Goal: Task Accomplishment & Management: Manage account settings

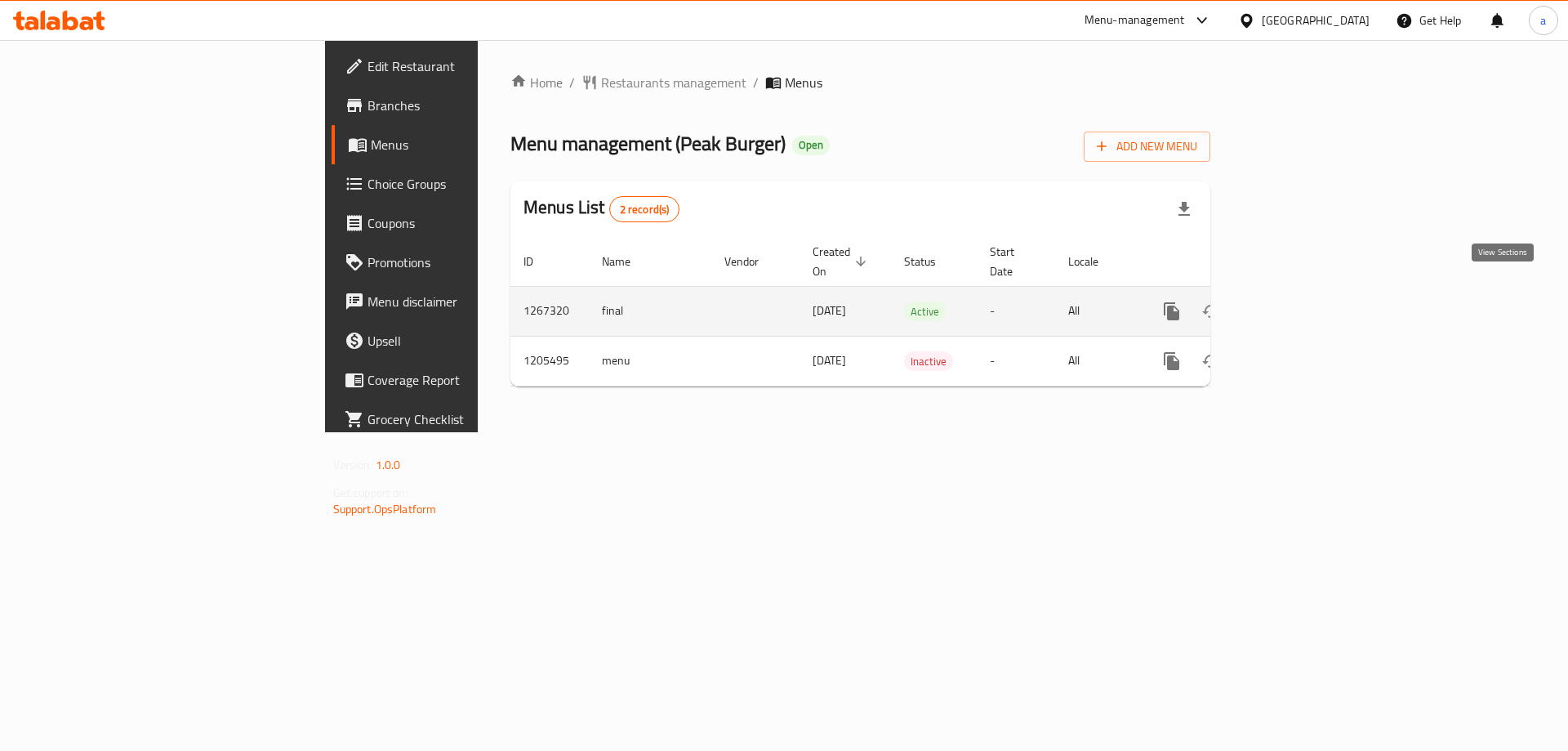
click at [1299, 302] on icon "enhanced table" at bounding box center [1290, 312] width 20 height 20
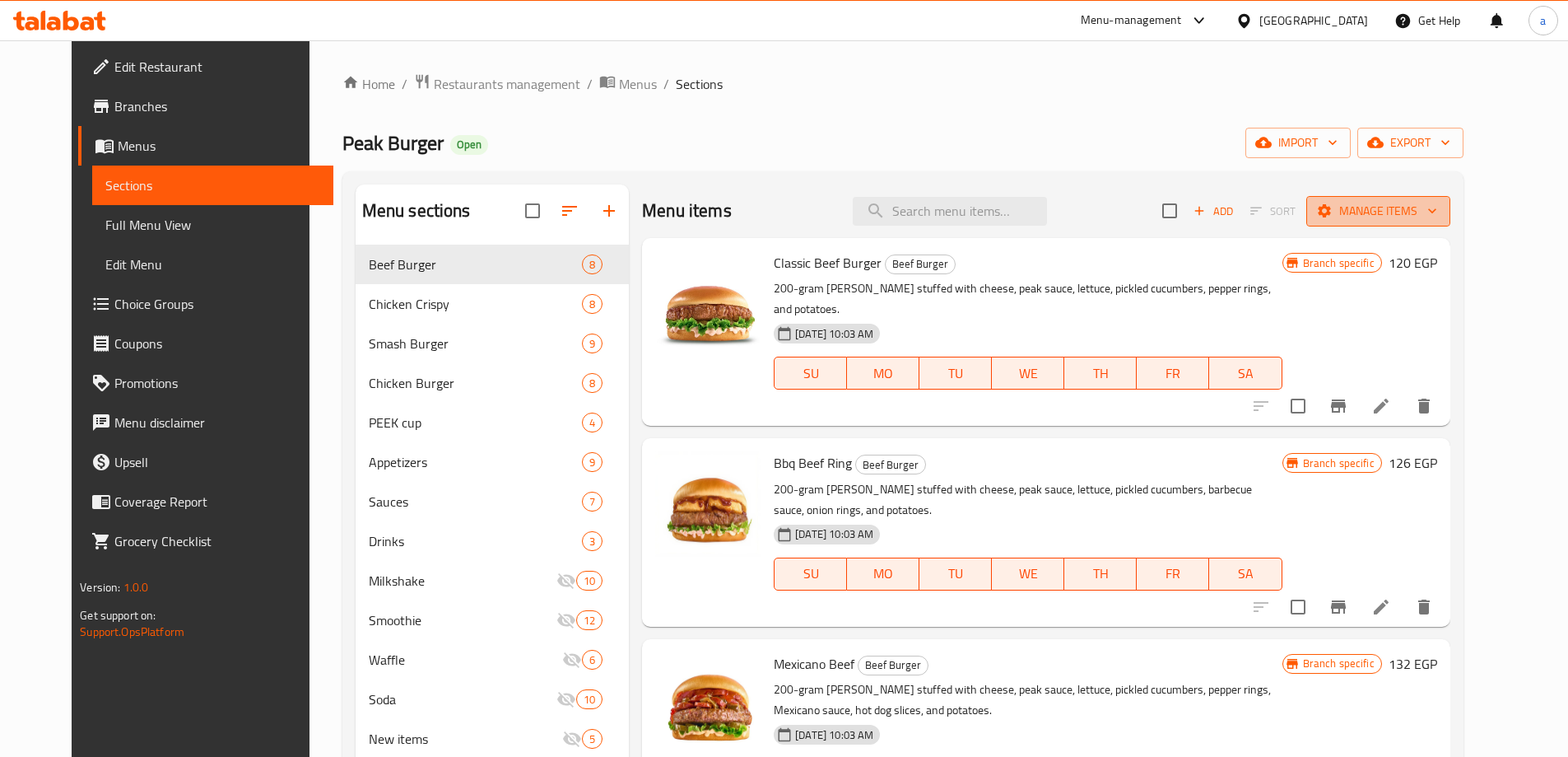
click at [1419, 203] on span "Manage items" at bounding box center [1378, 211] width 118 height 21
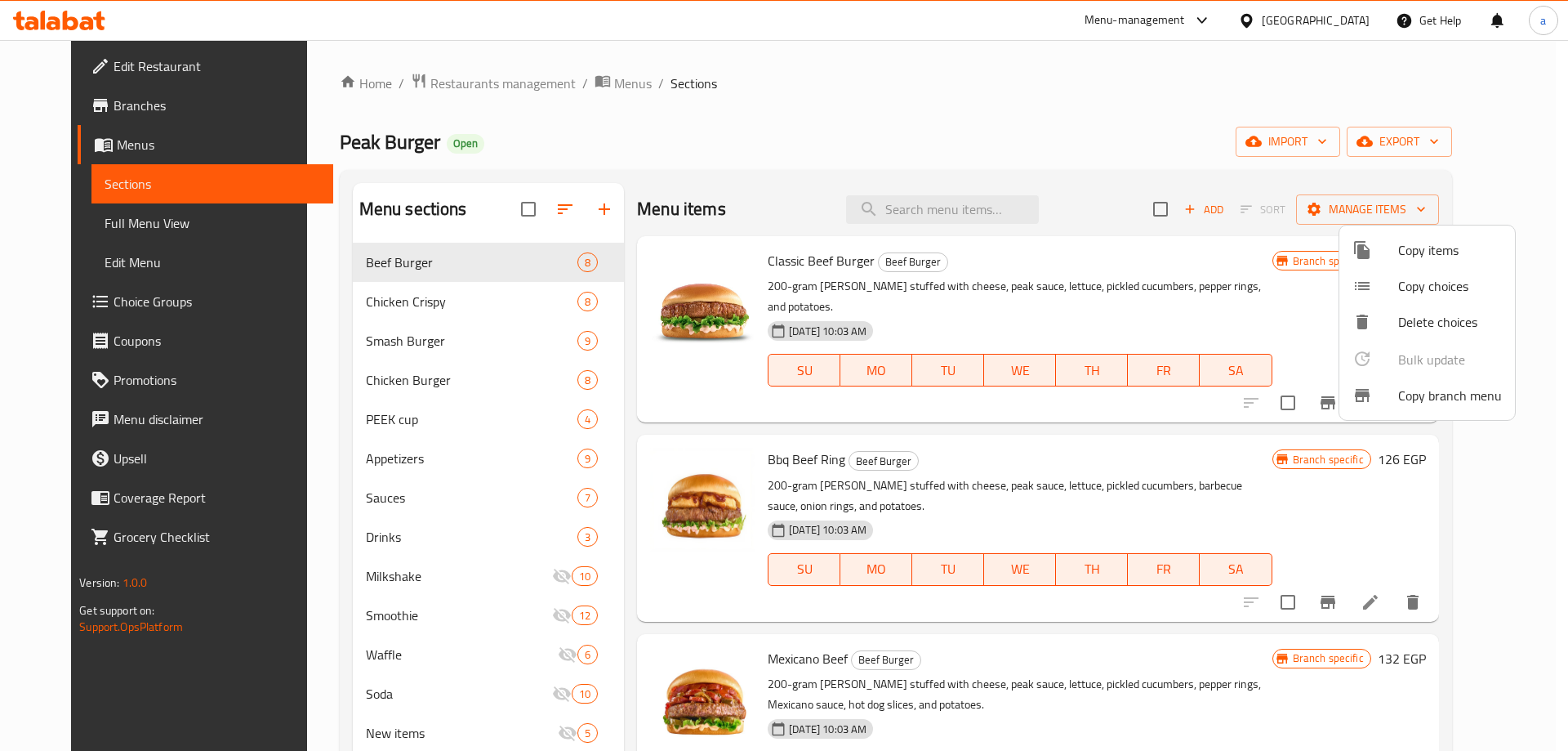
click at [1439, 390] on span "Copy branch menu" at bounding box center [1450, 396] width 104 height 20
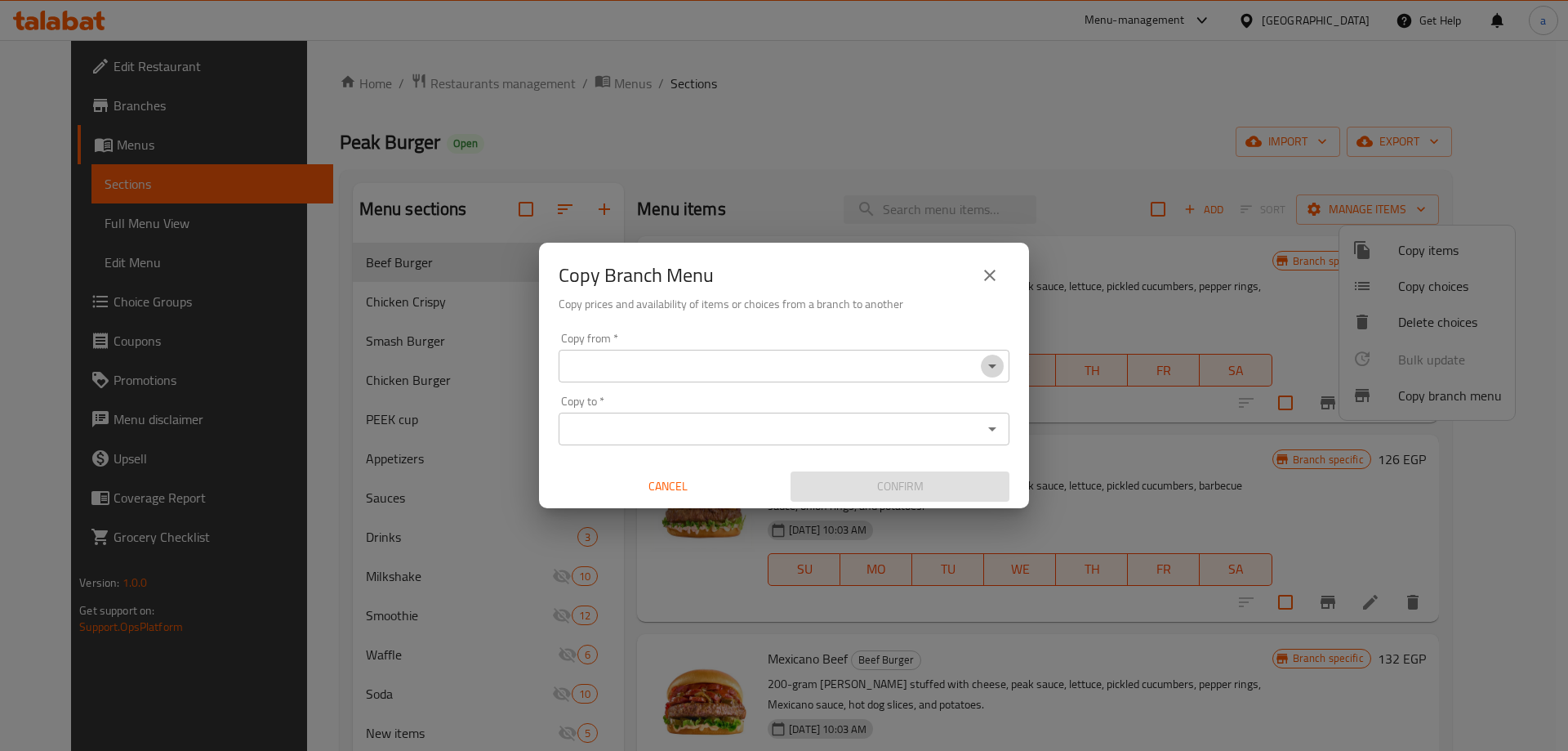
click at [994, 366] on icon "Open" at bounding box center [993, 366] width 8 height 4
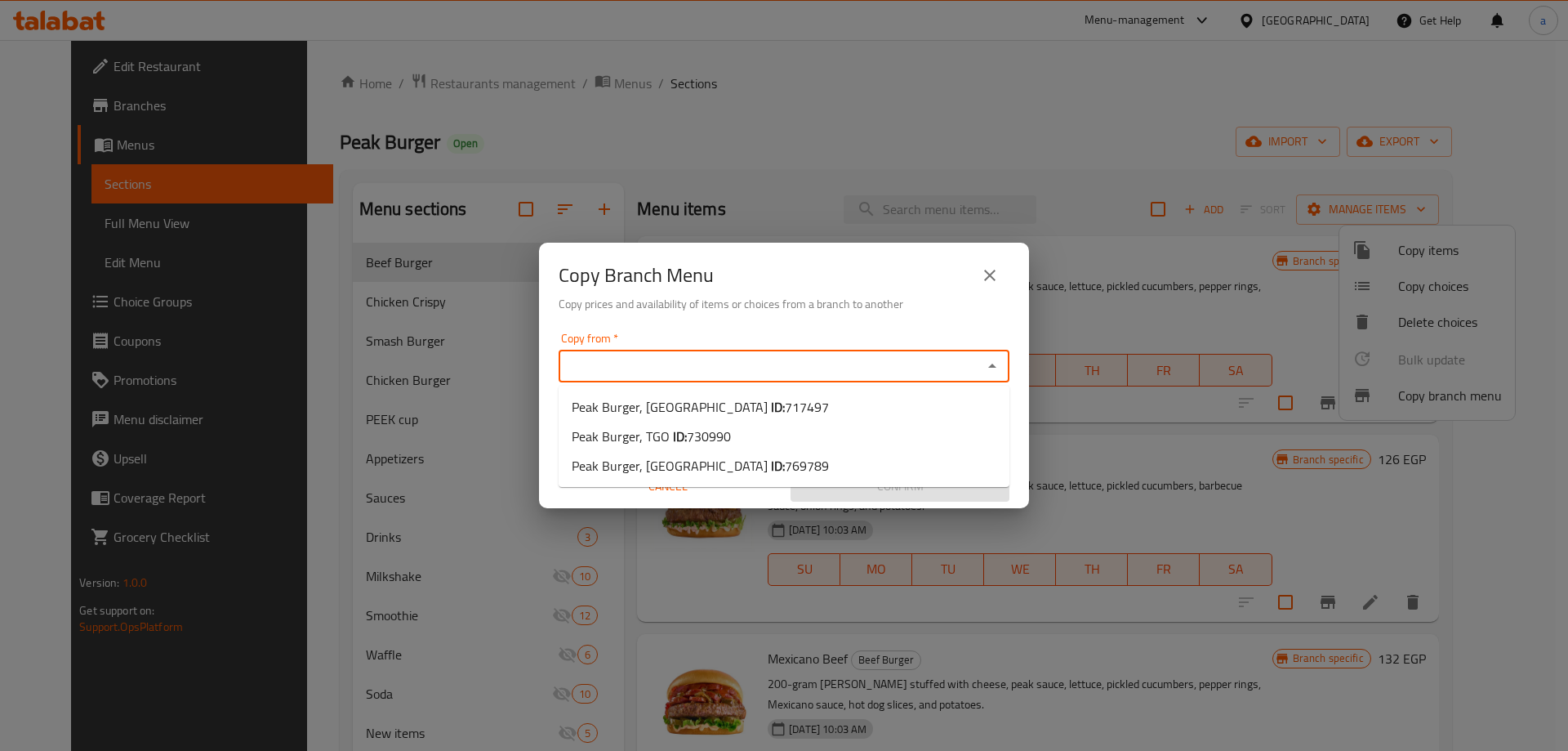
click at [984, 270] on icon "close" at bounding box center [990, 276] width 20 height 20
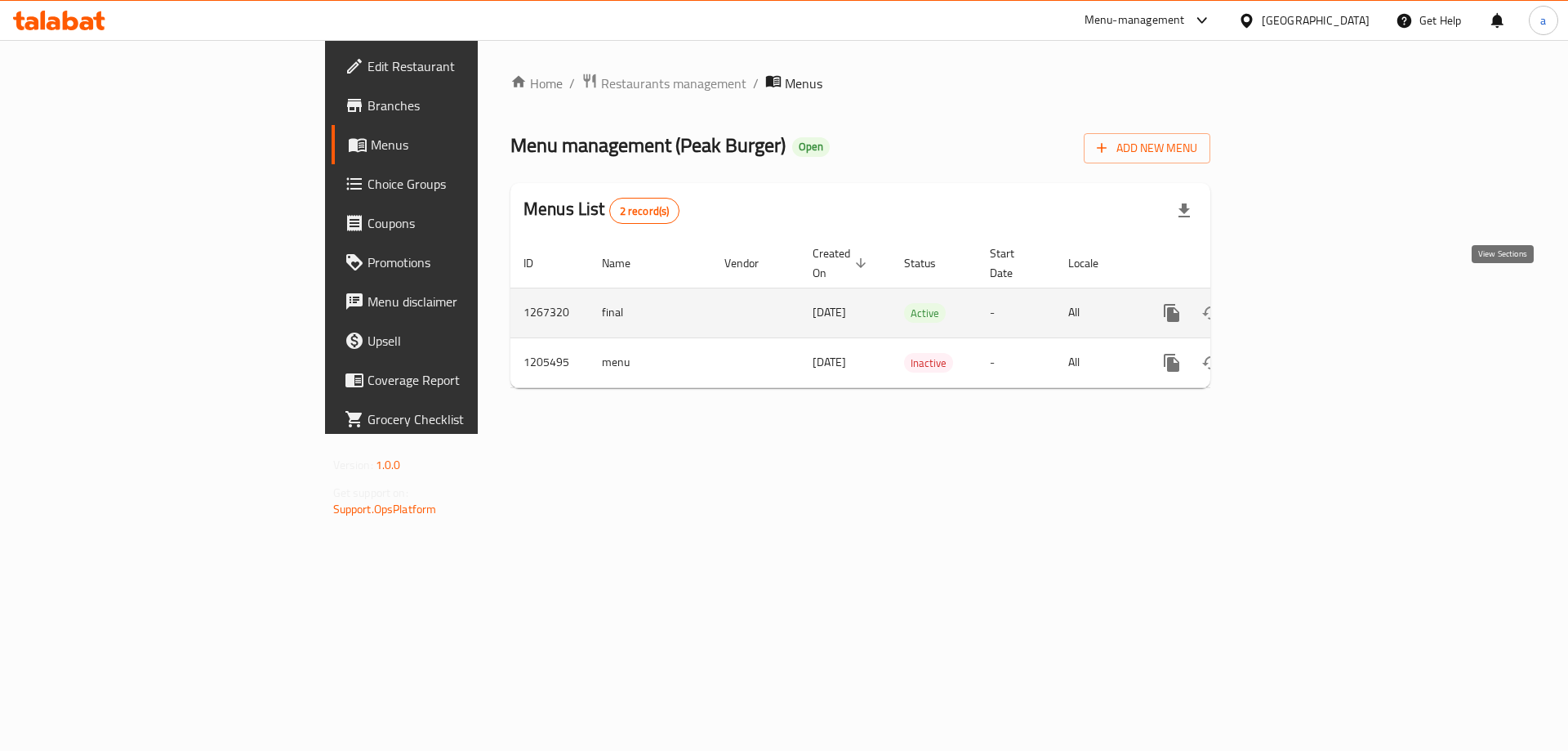
click at [1299, 304] on icon "enhanced table" at bounding box center [1290, 313] width 20 height 20
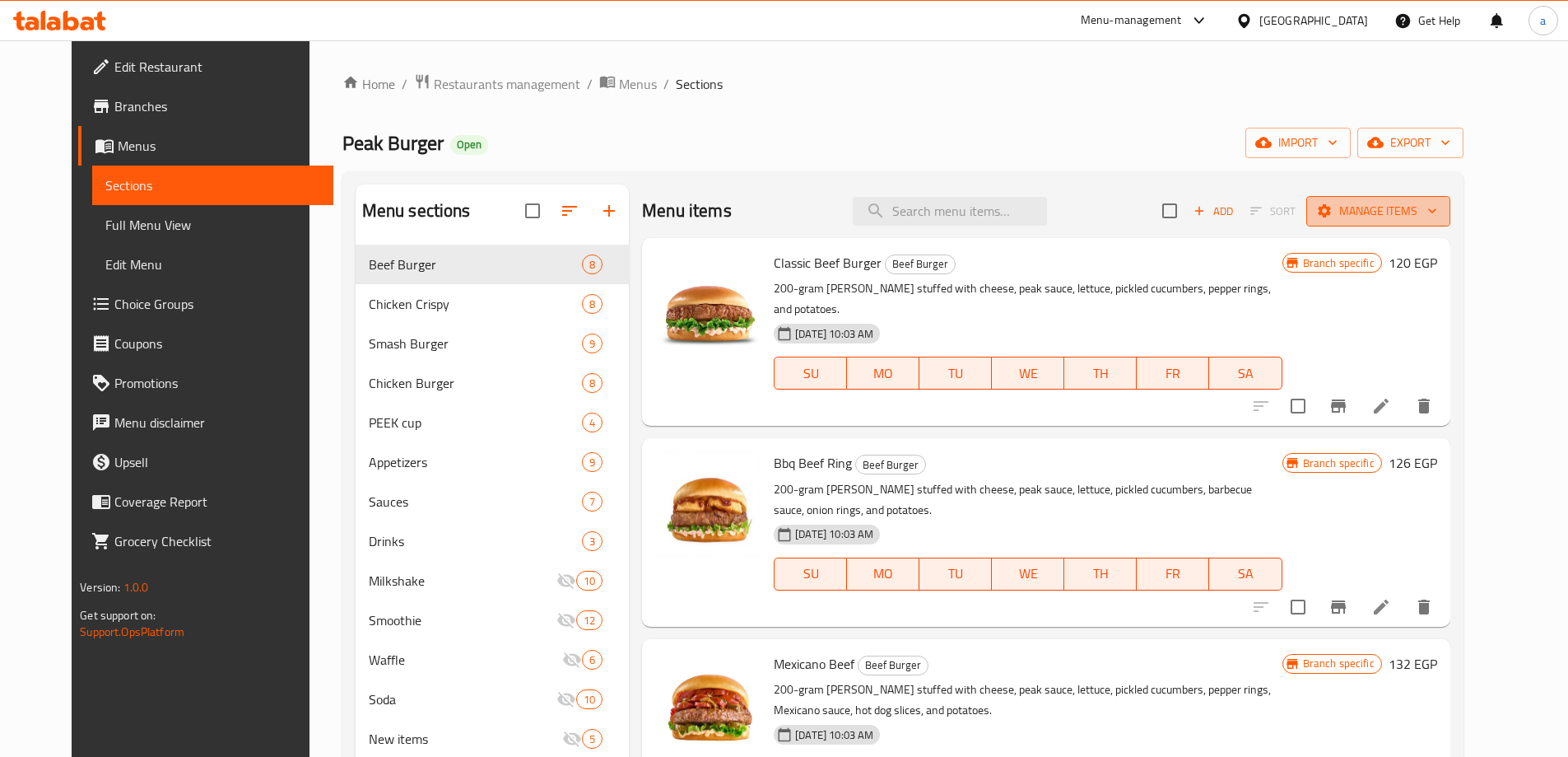
click at [1424, 209] on span "Manage items" at bounding box center [1378, 211] width 118 height 21
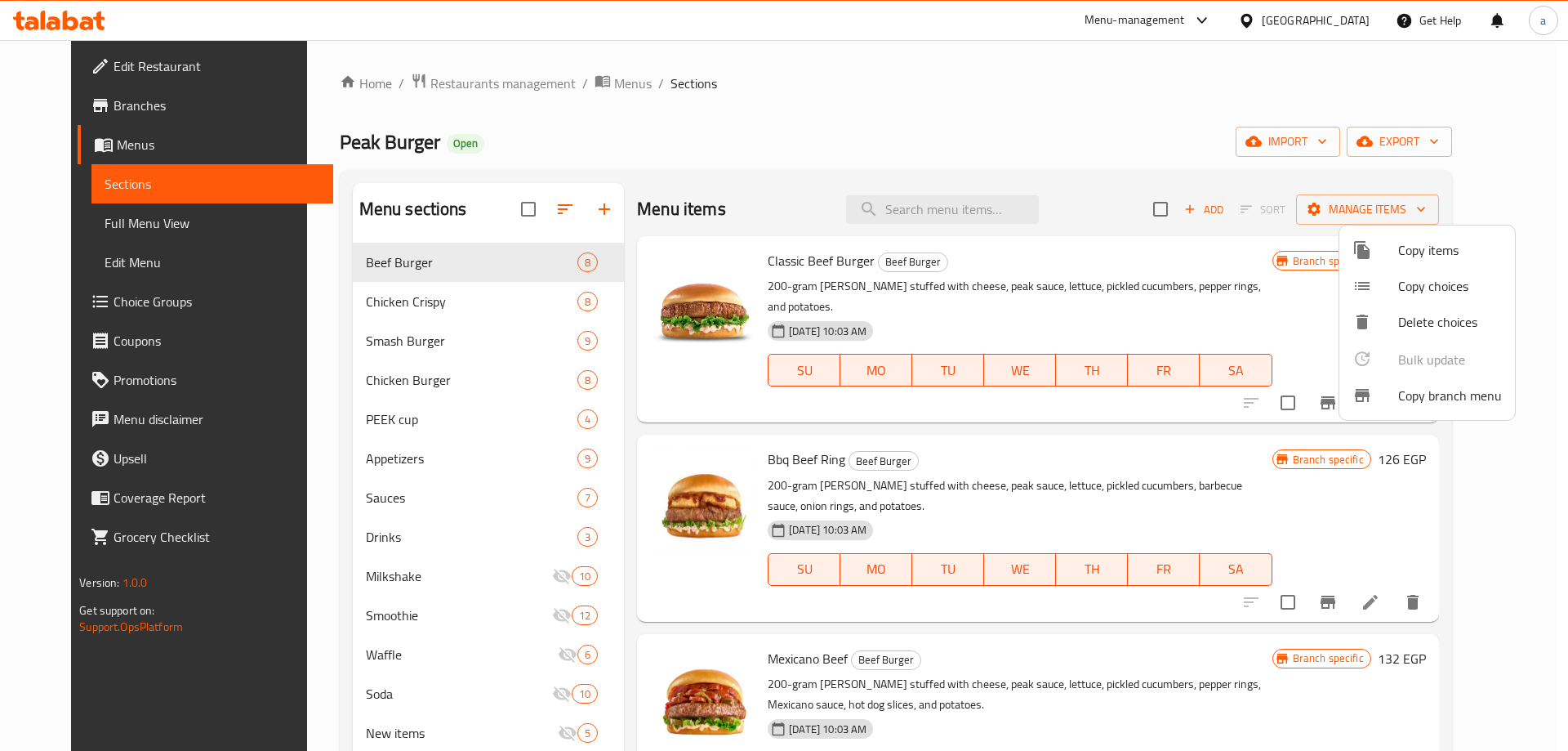
click at [1378, 395] on div at bounding box center [1376, 396] width 46 height 20
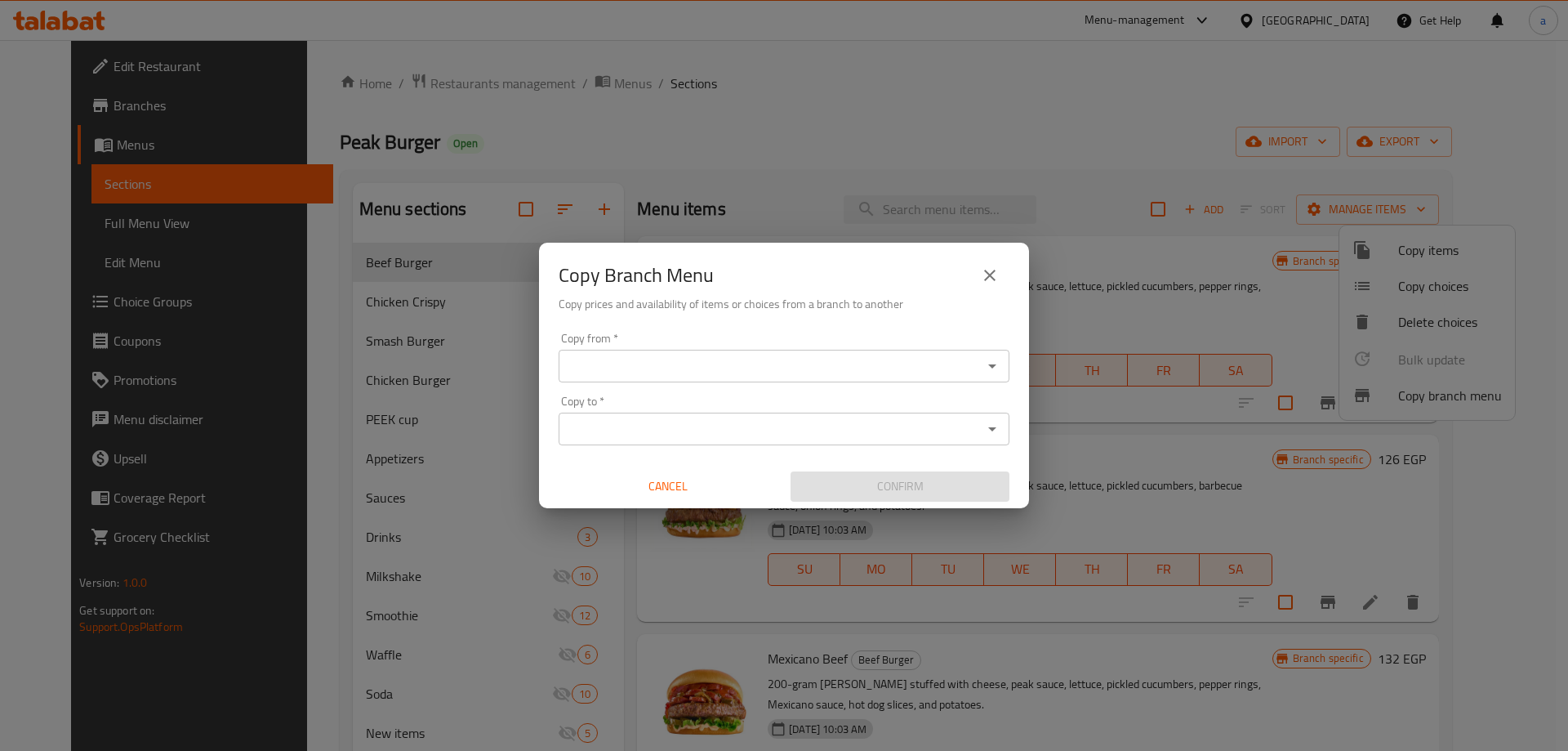
click at [984, 368] on icon "Open" at bounding box center [993, 366] width 20 height 20
click at [995, 364] on icon "Open" at bounding box center [993, 366] width 20 height 20
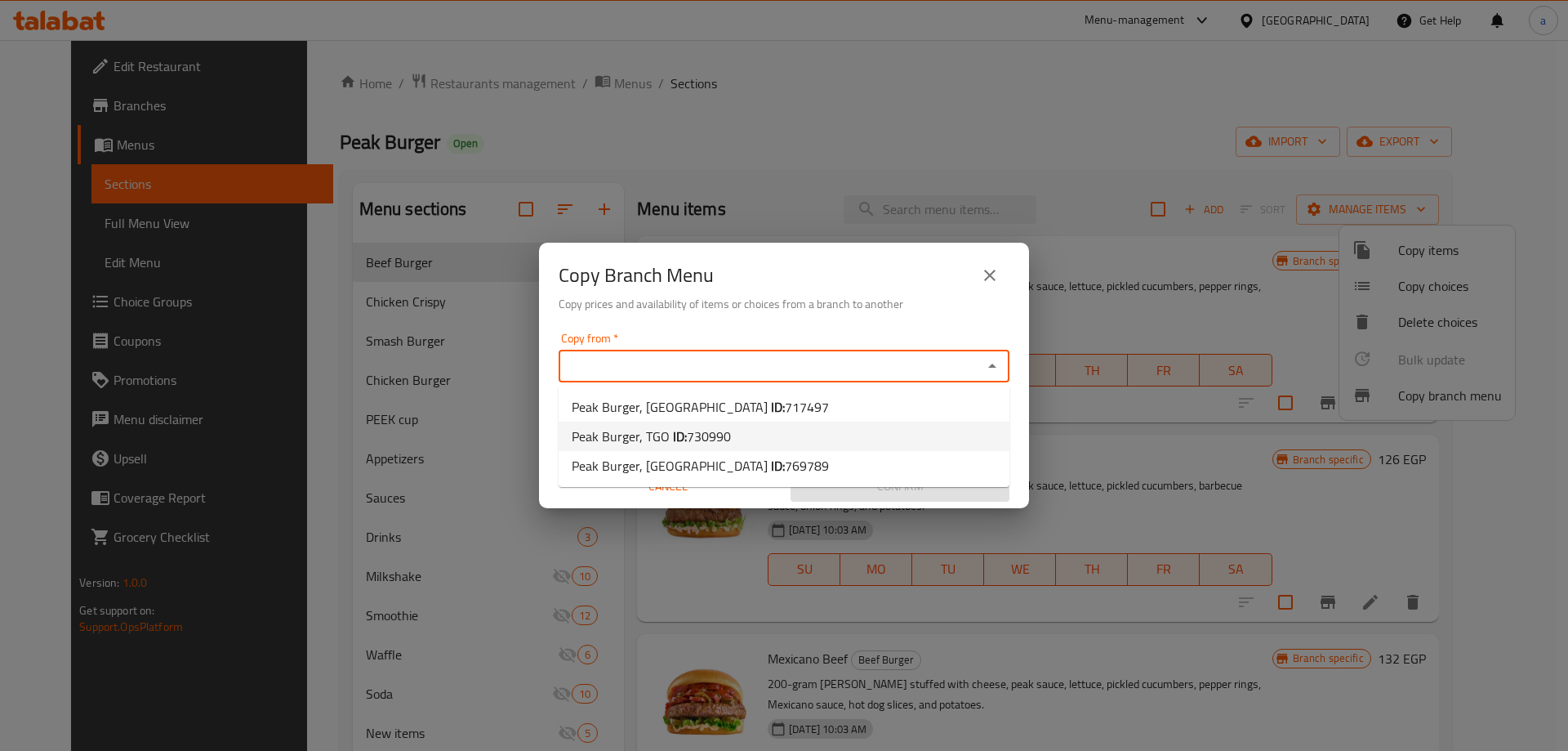
click at [730, 442] on li "Peak Burger, TGO ID: 730990" at bounding box center [784, 437] width 451 height 30
type input "Peak Burger, TGO"
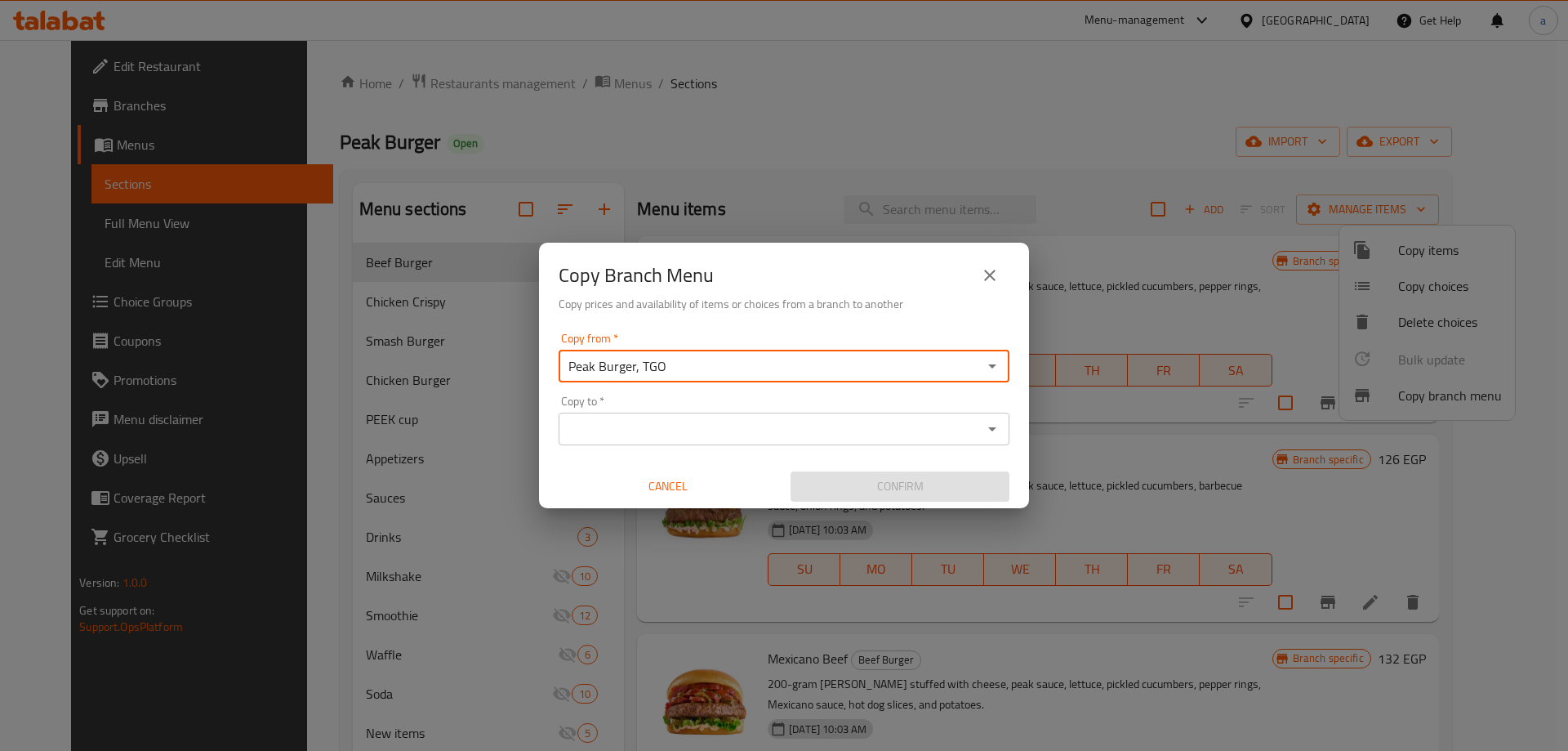
click at [999, 431] on icon "Open" at bounding box center [993, 430] width 20 height 20
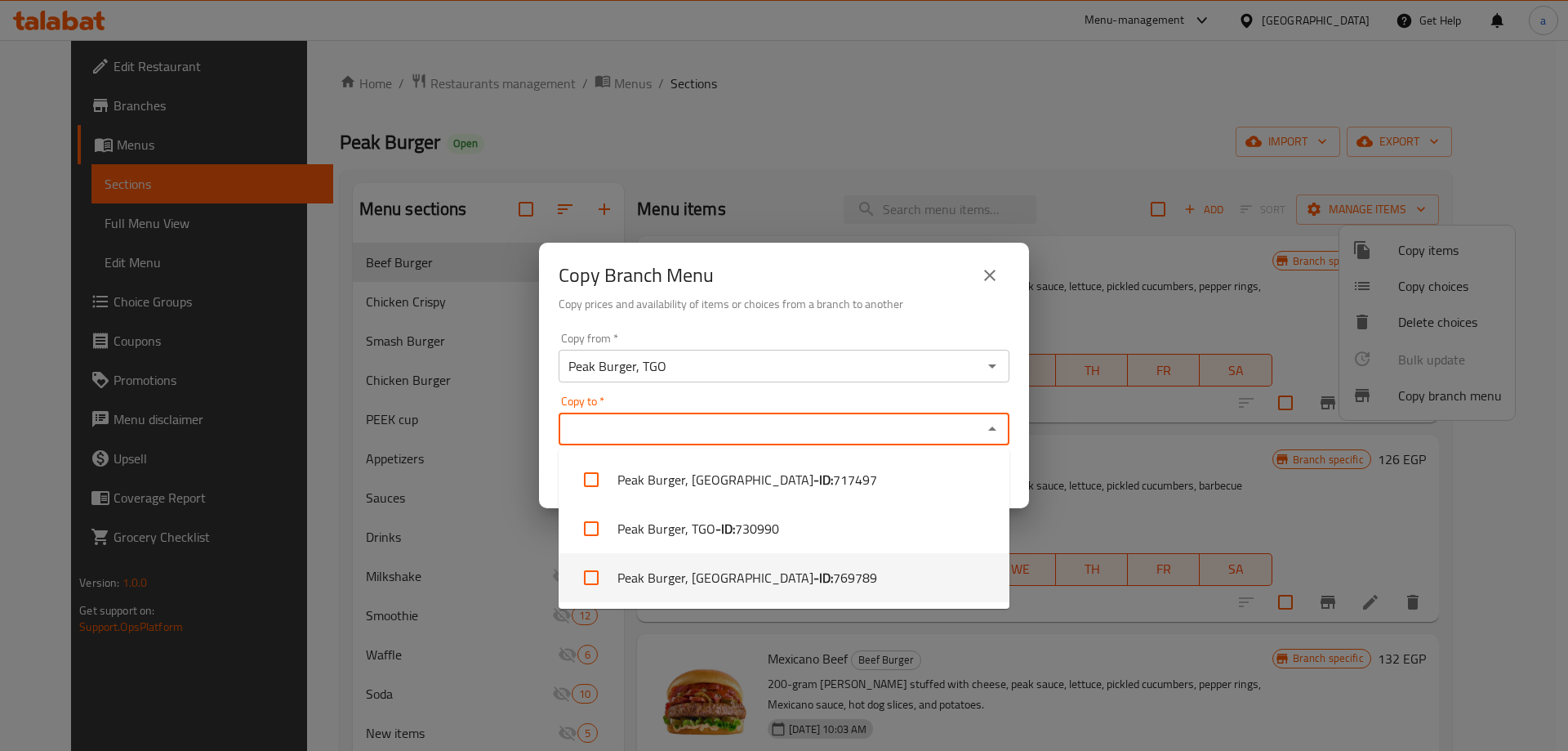
click at [833, 587] on span "769789" at bounding box center [855, 577] width 44 height 20
checkbox input "true"
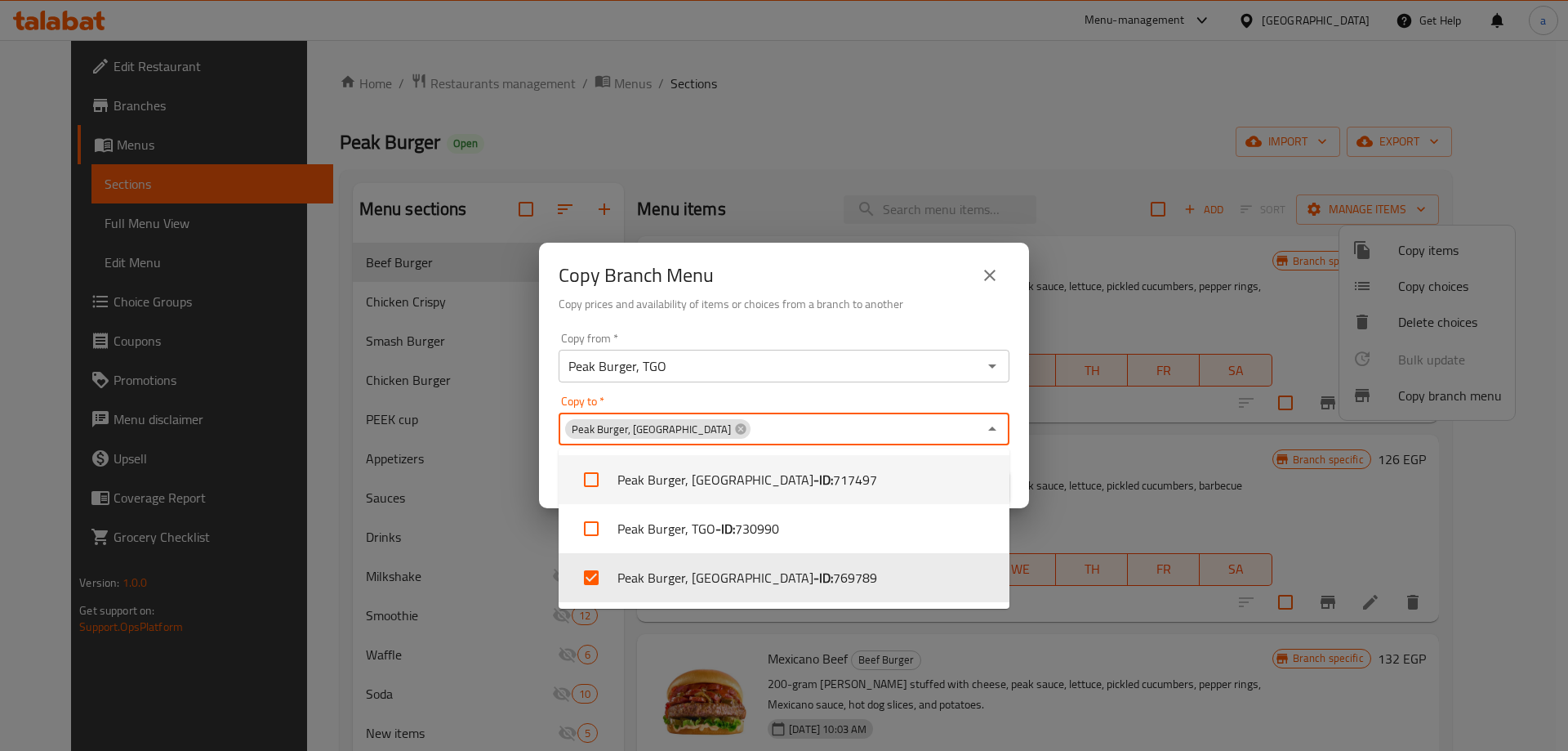
click at [919, 398] on div "Copy to   * Peak Burger, Port Tawfik Copy to *" at bounding box center [784, 421] width 451 height 50
click at [992, 430] on icon "Close" at bounding box center [993, 429] width 8 height 4
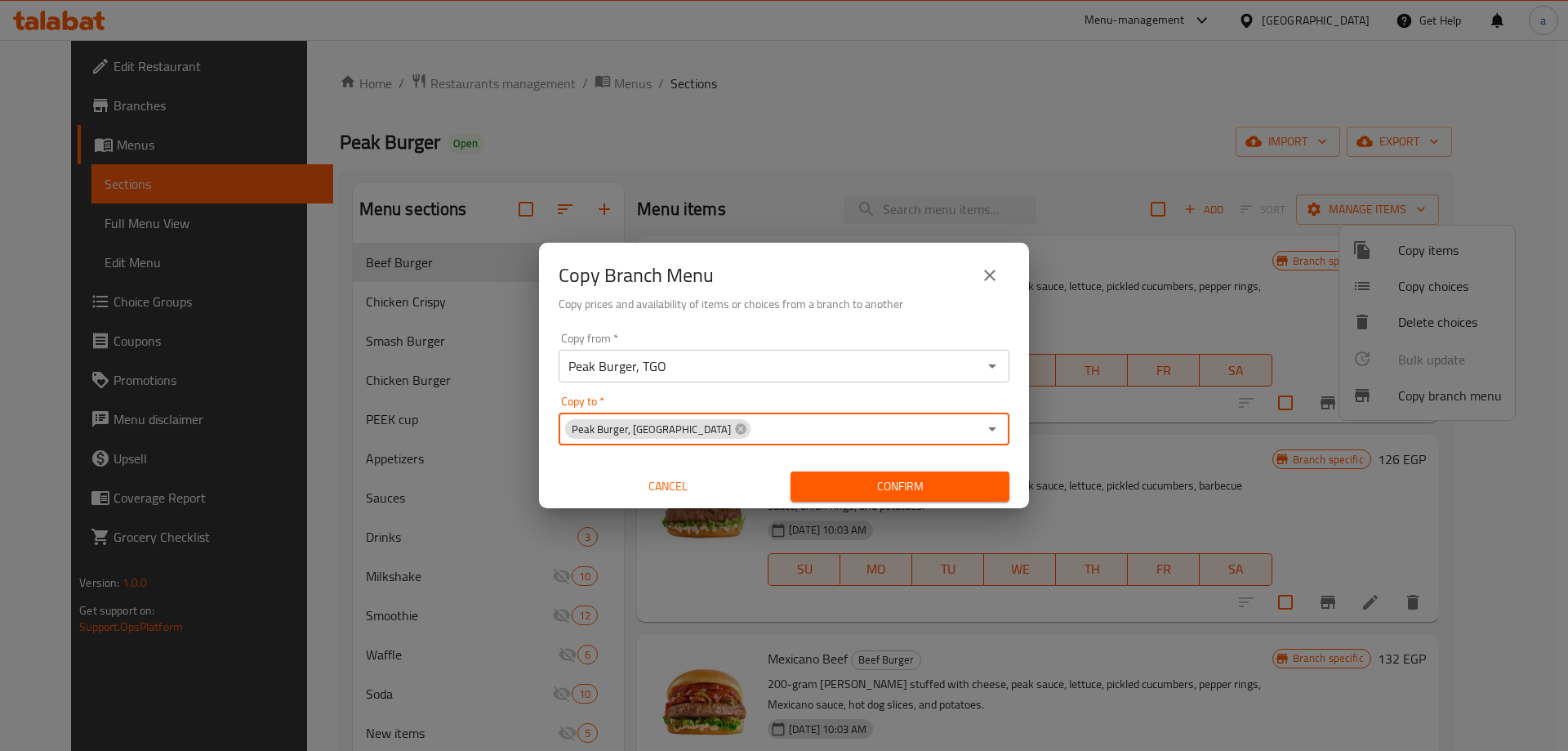
click at [995, 272] on icon "close" at bounding box center [990, 276] width 20 height 20
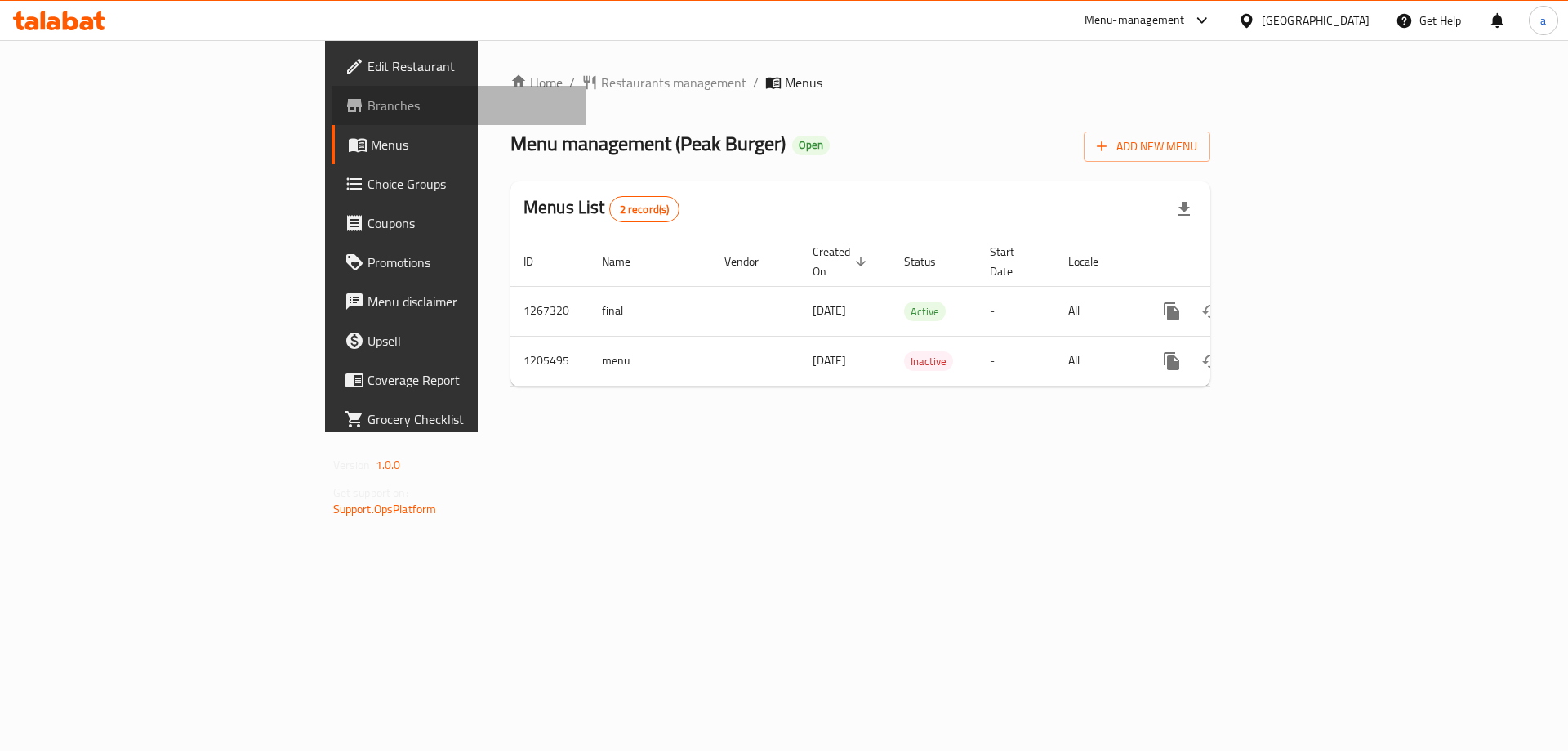
click at [368, 104] on span "Branches" at bounding box center [471, 105] width 206 height 20
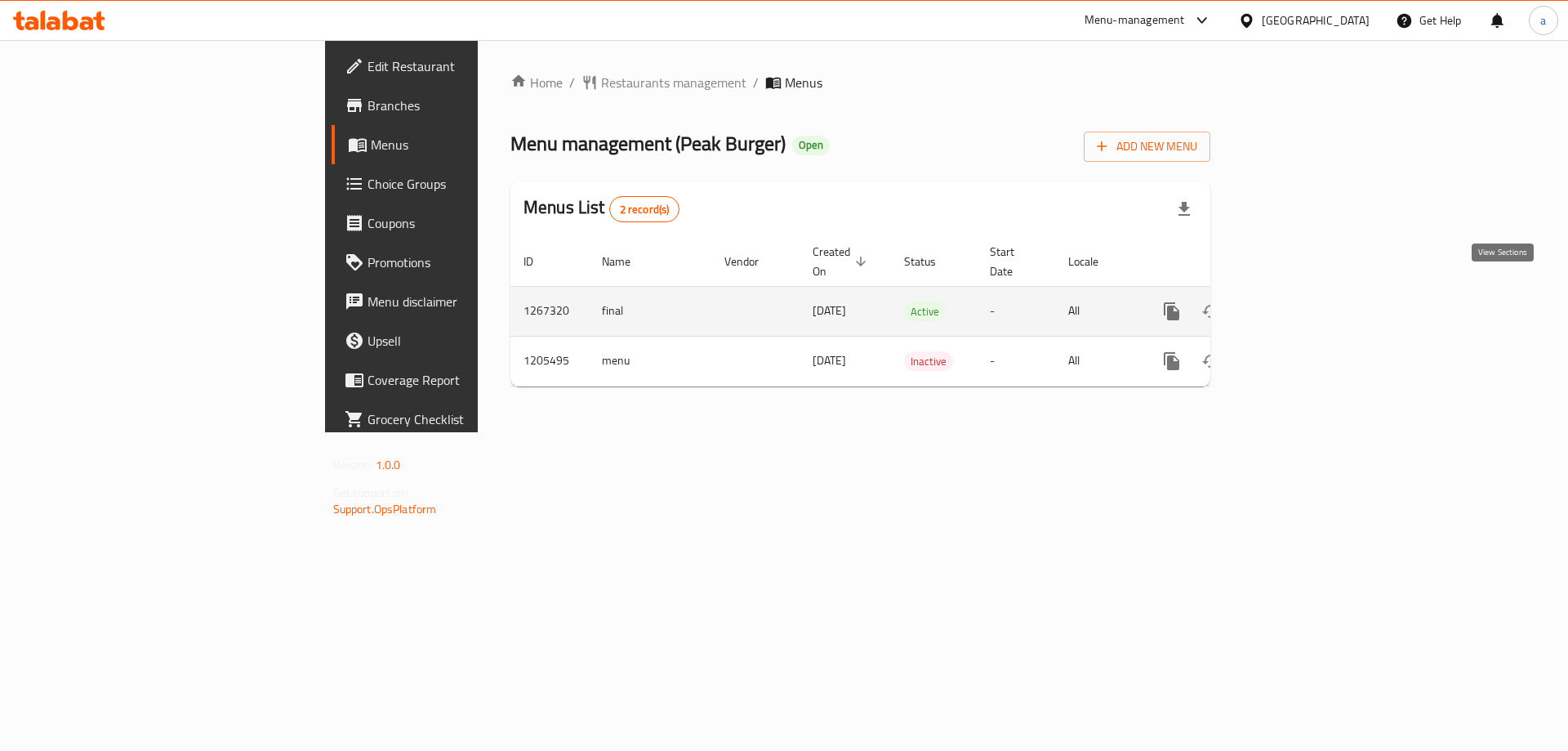
click at [1299, 302] on icon "enhanced table" at bounding box center [1290, 312] width 20 height 20
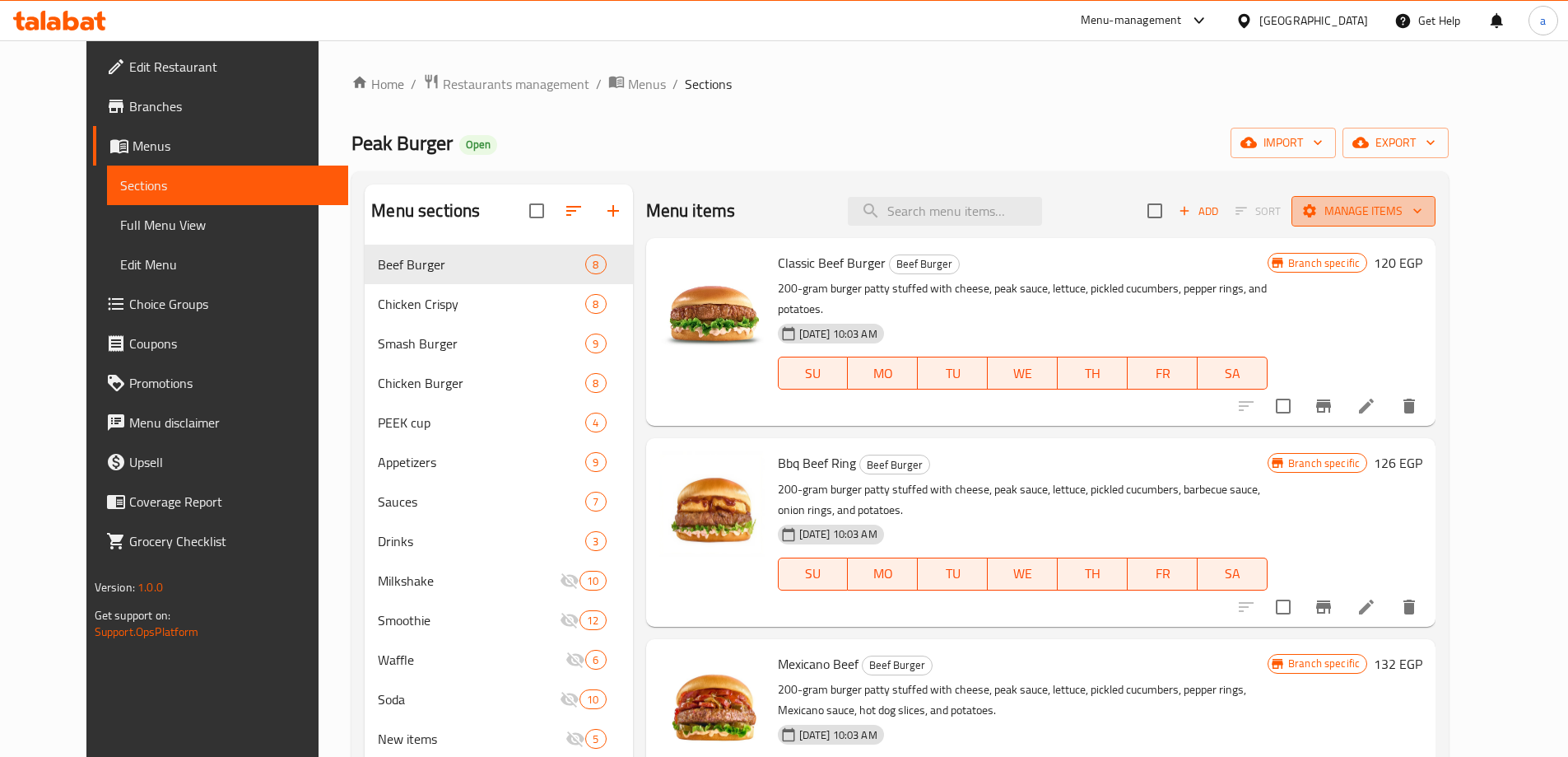
click at [1417, 220] on span "Manage items" at bounding box center [1364, 211] width 118 height 21
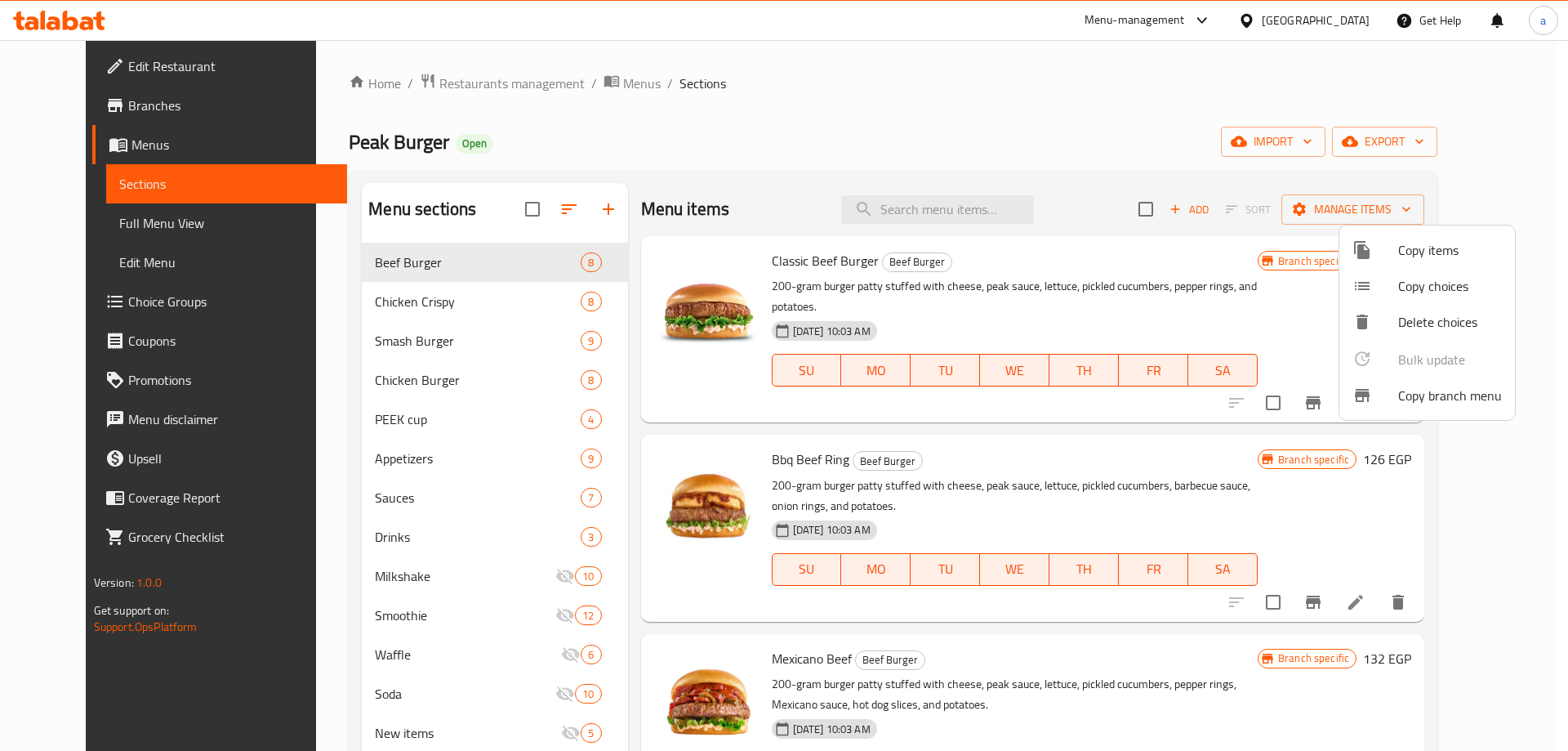
click at [1411, 395] on span "Copy branch menu" at bounding box center [1450, 396] width 104 height 20
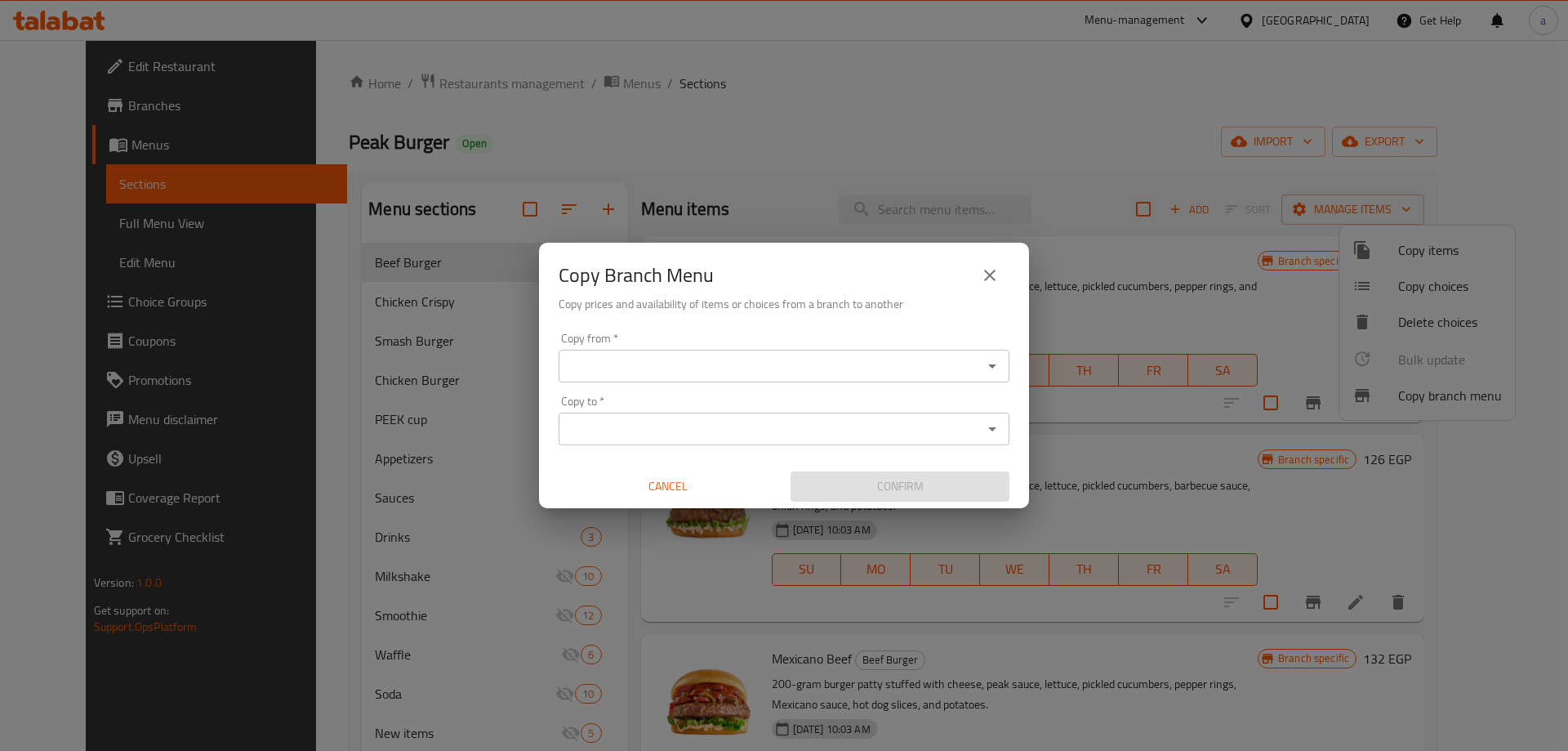
click at [994, 367] on icon "Open" at bounding box center [993, 366] width 8 height 4
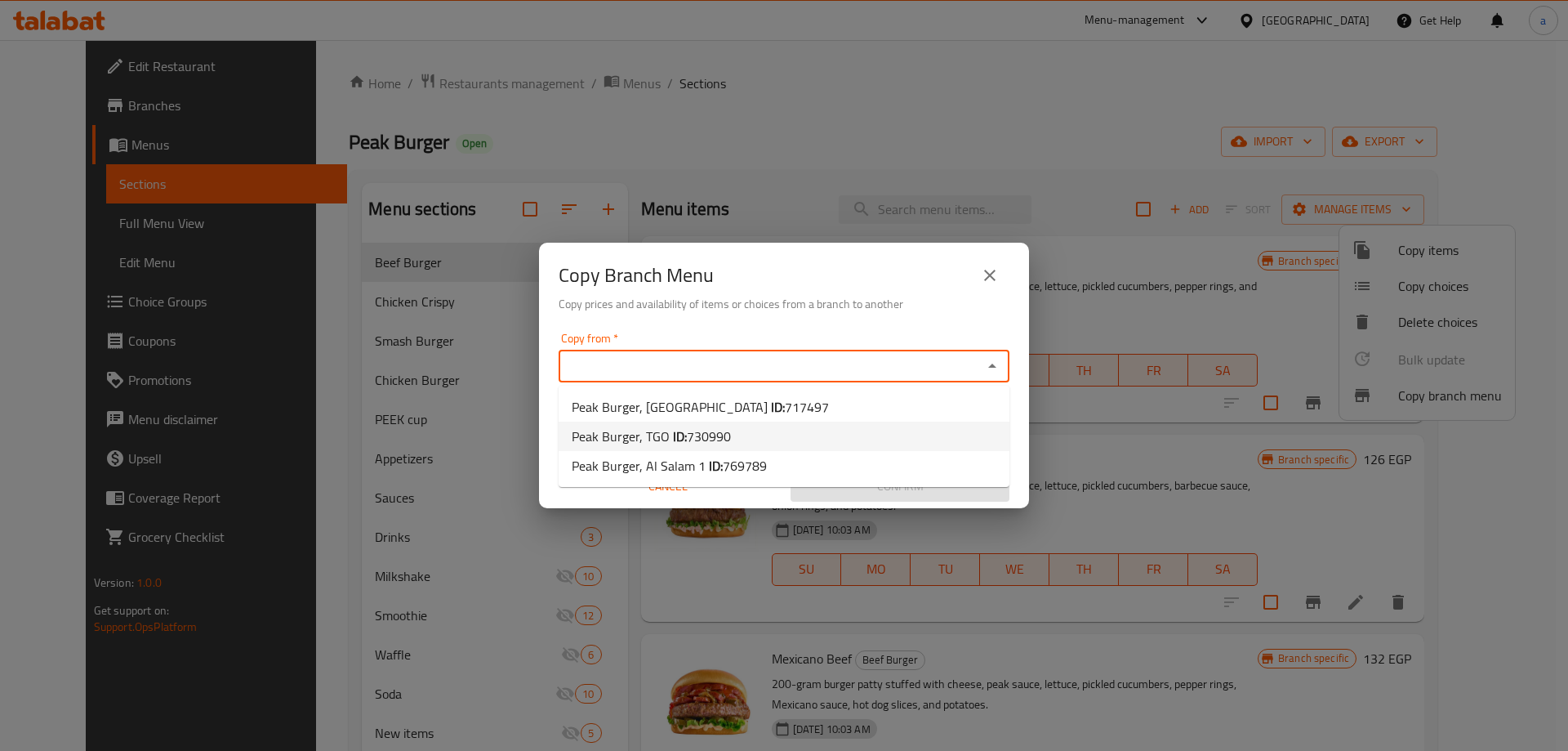
click at [722, 436] on span "730990" at bounding box center [709, 436] width 44 height 25
type input "Peak Burger, TGO"
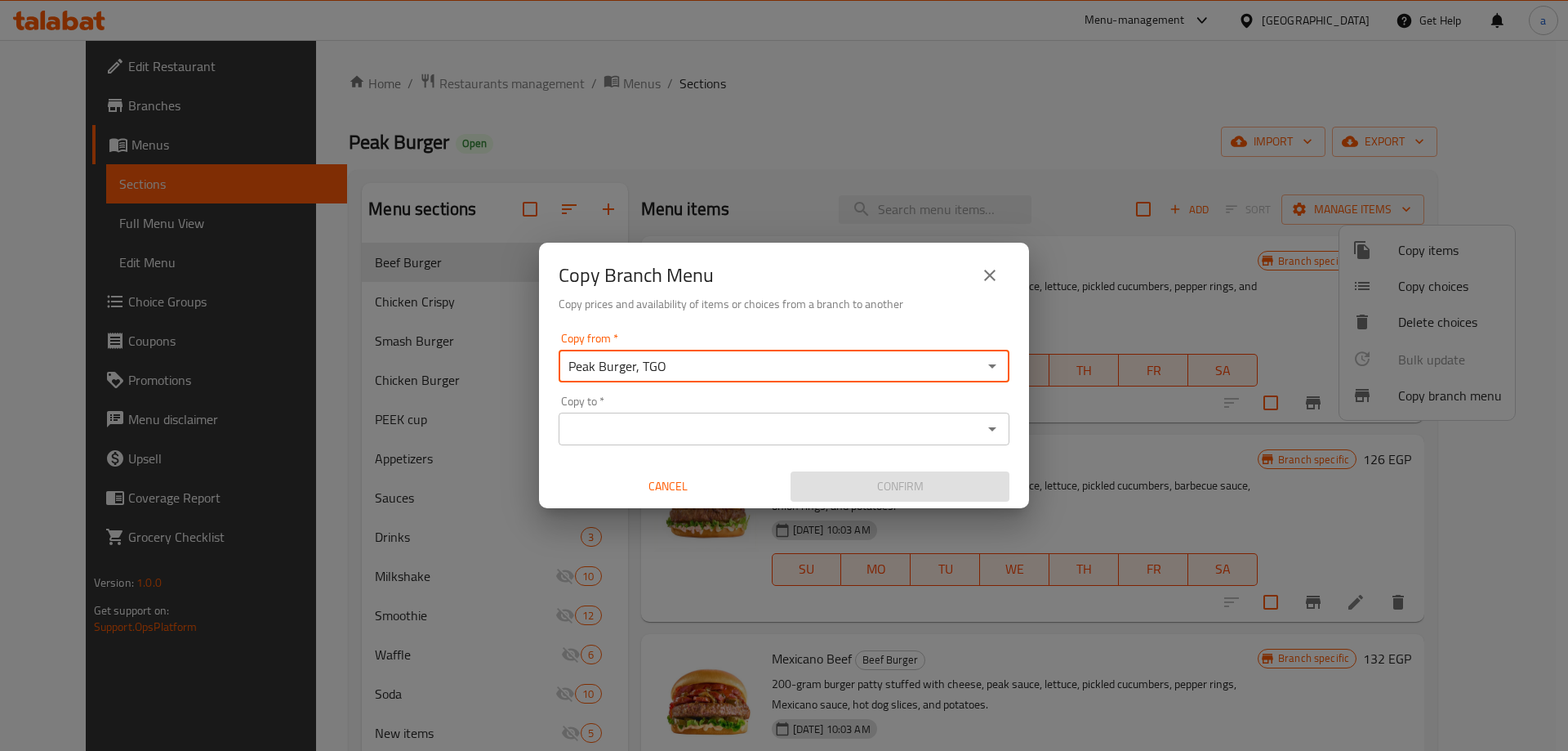
click at [994, 435] on icon "Open" at bounding box center [993, 430] width 20 height 20
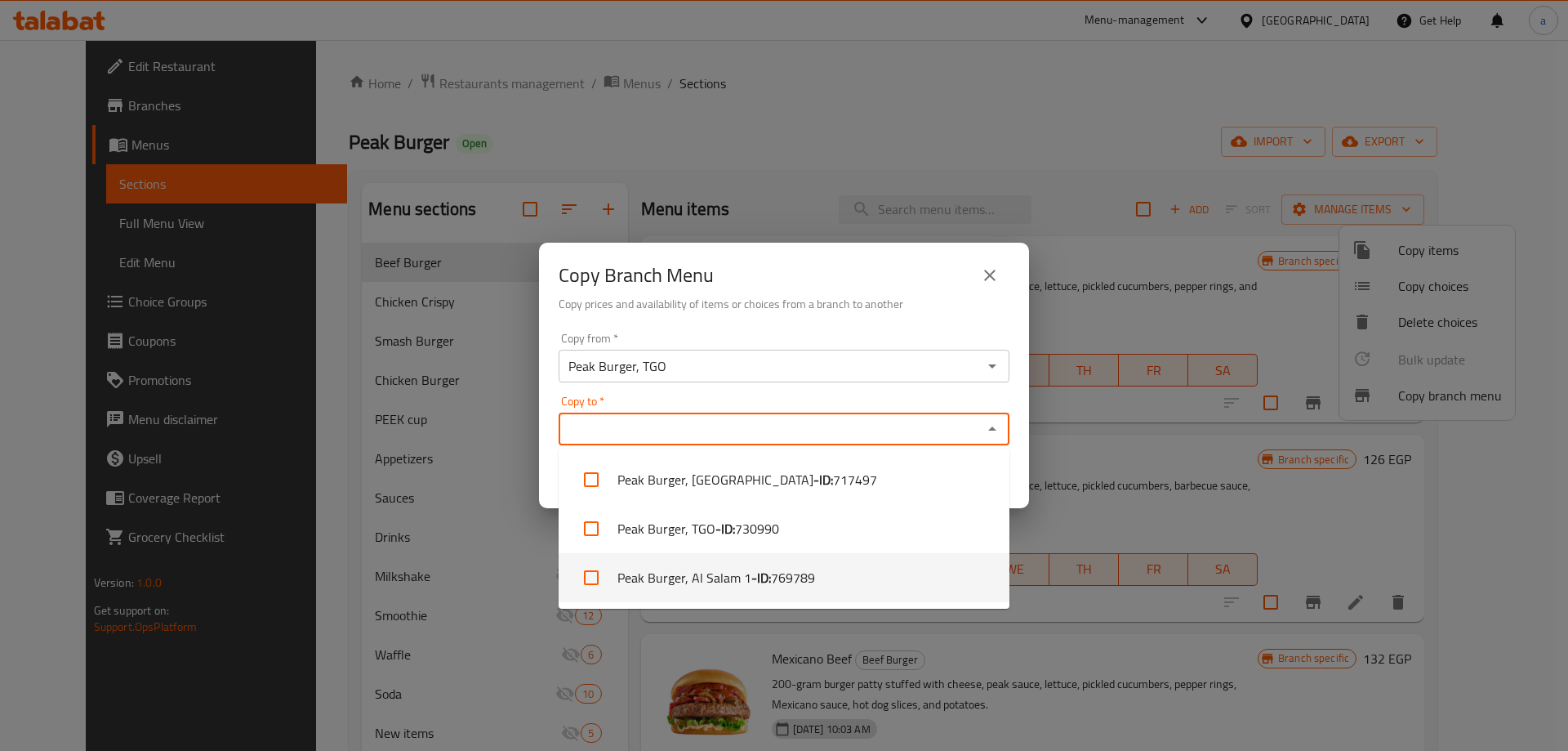
click at [744, 577] on li "Peak Burger, Al Salam 1 - ID: 769789" at bounding box center [784, 577] width 451 height 49
checkbox input "true"
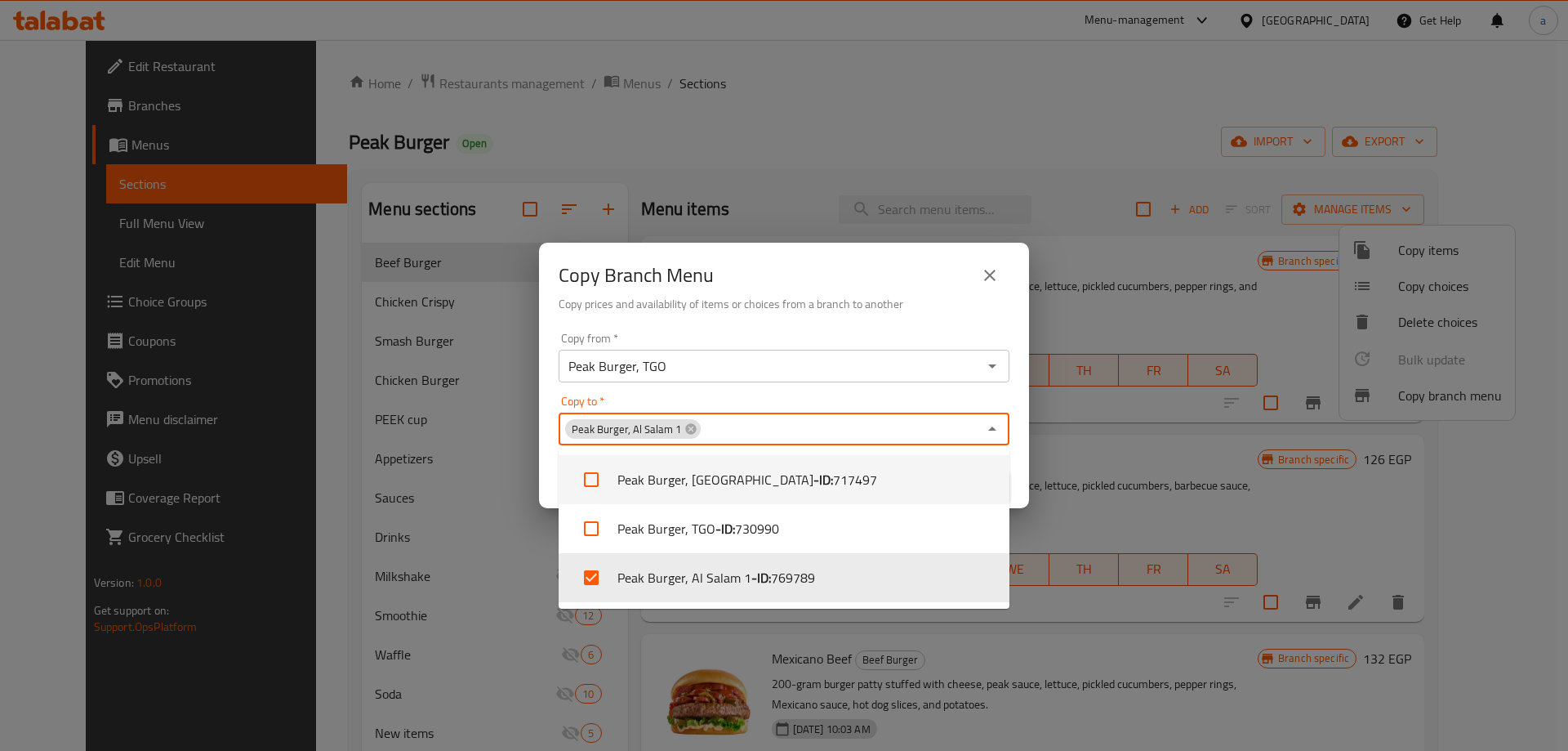
click at [985, 431] on icon "Close" at bounding box center [993, 430] width 20 height 20
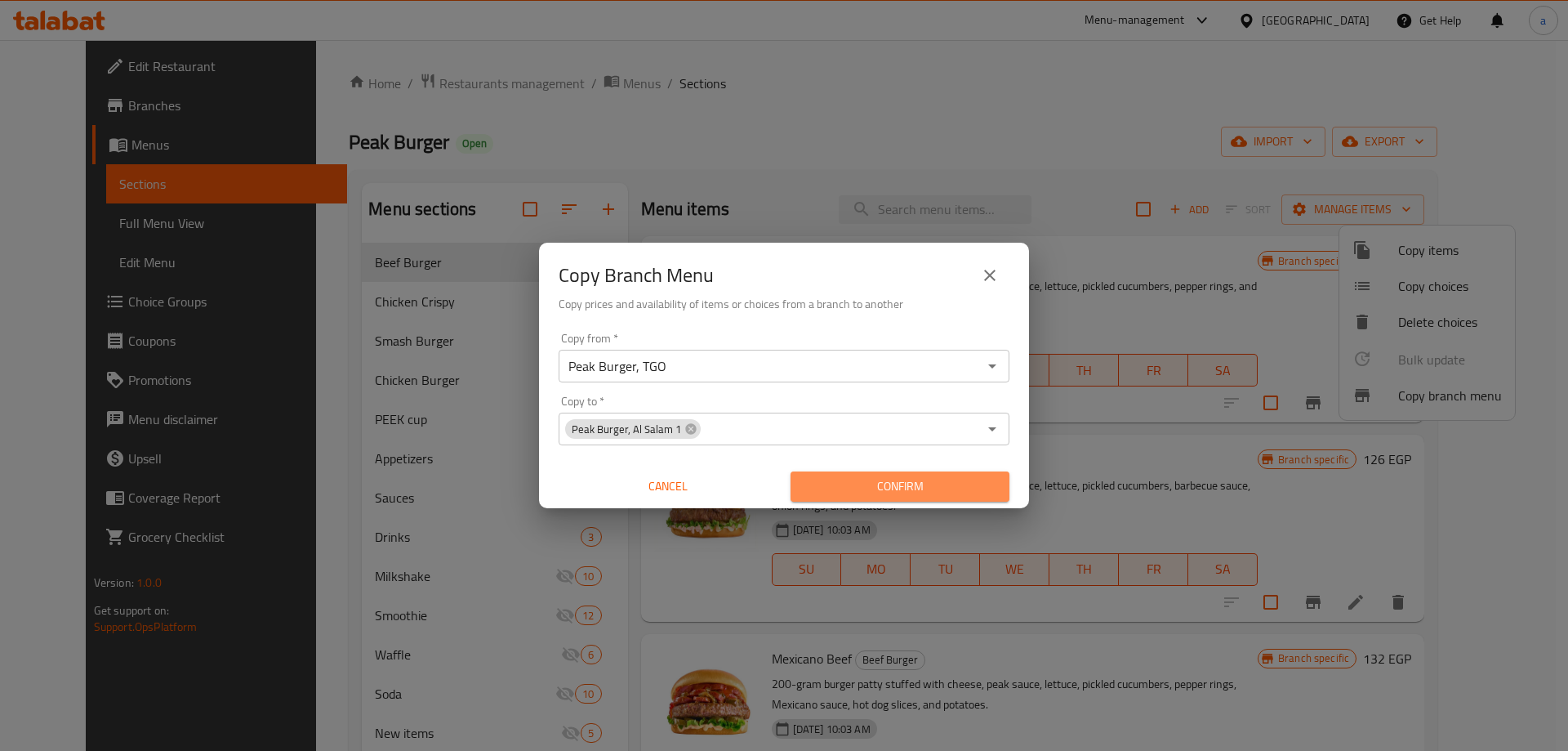
click at [901, 495] on span "Confirm" at bounding box center [901, 486] width 192 height 21
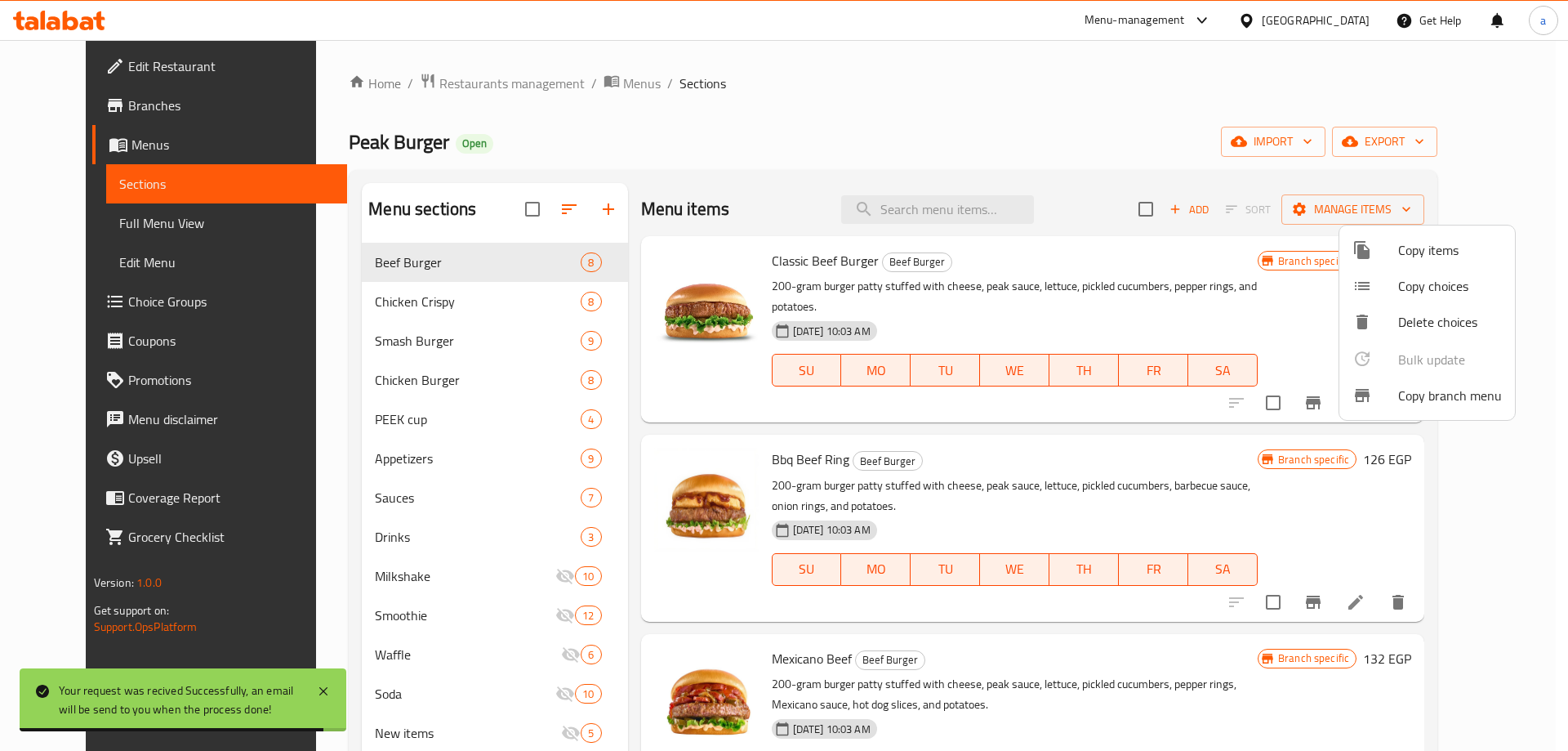
click at [94, 189] on div at bounding box center [784, 375] width 1568 height 751
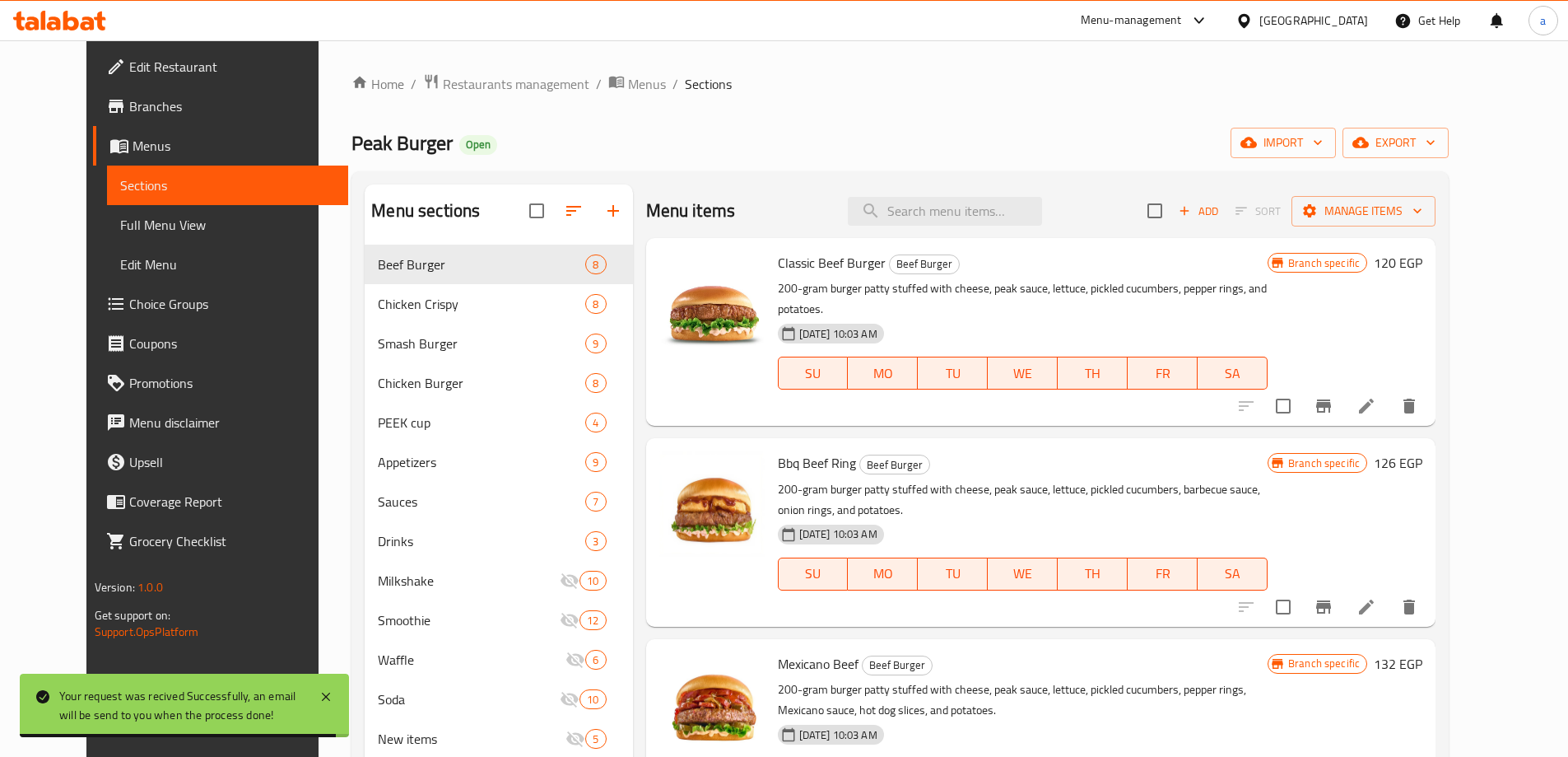
click at [120, 230] on span "Full Menu View" at bounding box center [227, 225] width 215 height 20
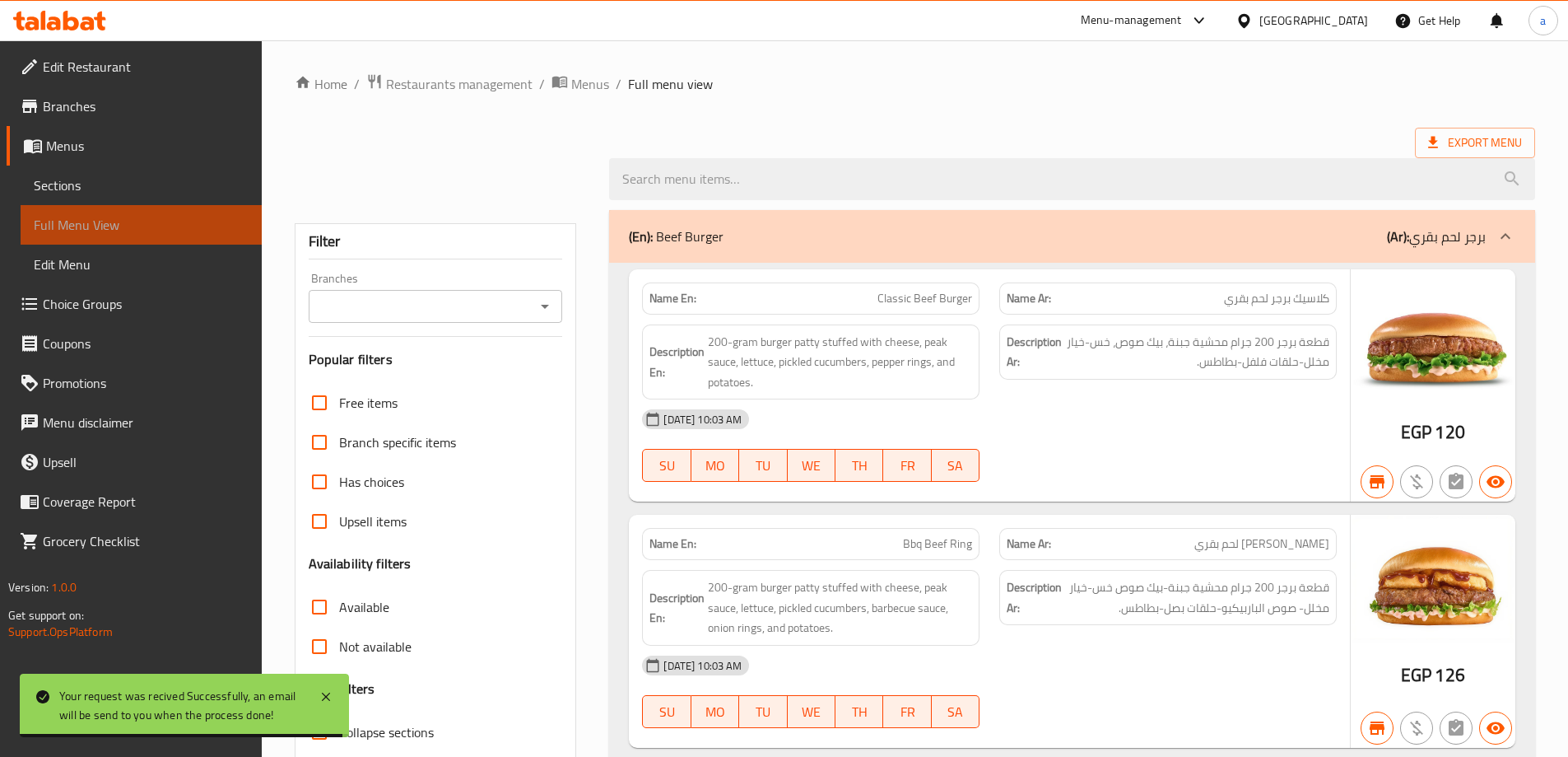
click at [118, 229] on span "Full Menu View" at bounding box center [141, 225] width 215 height 20
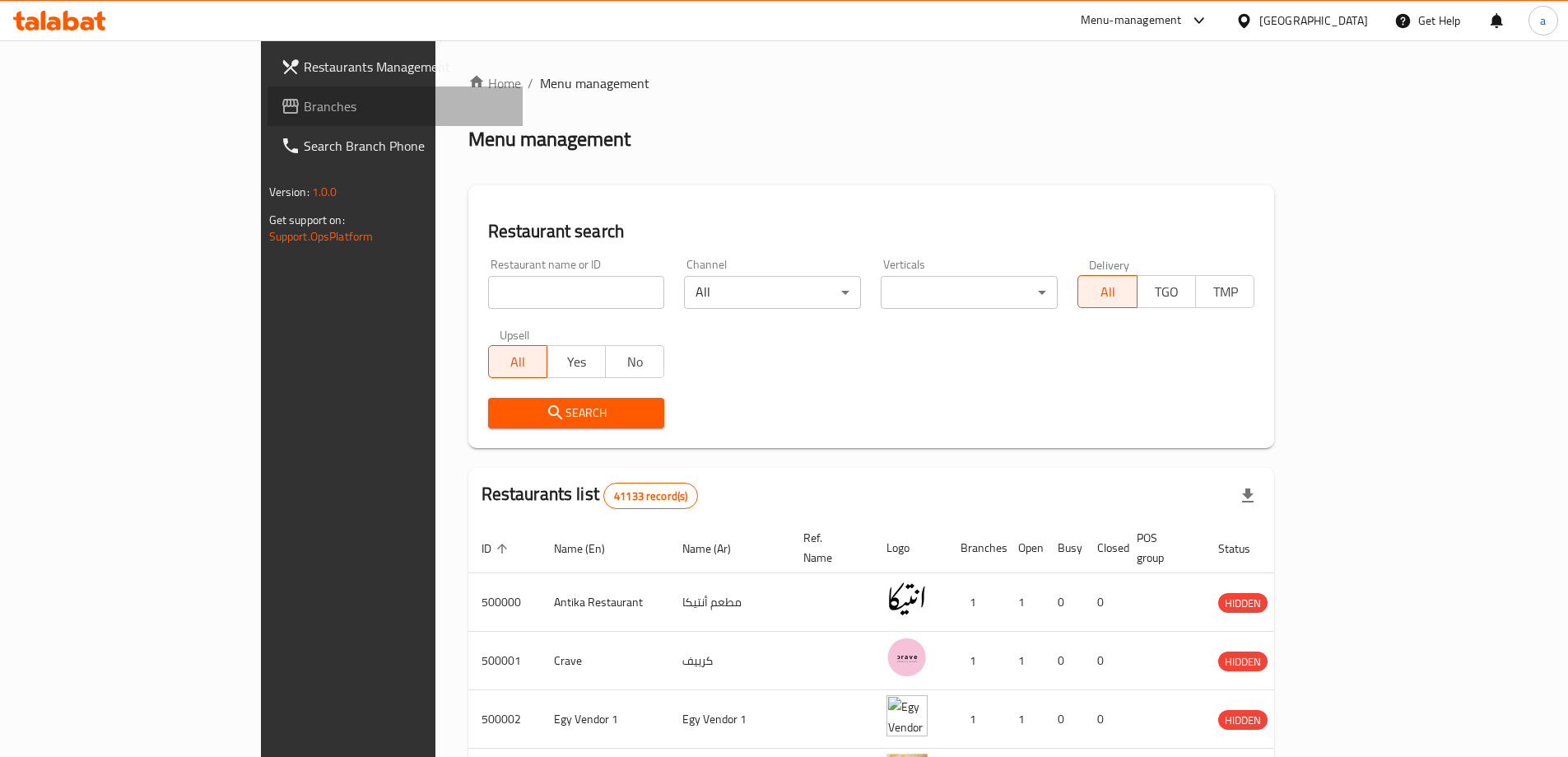
click at [304, 112] on span "Branches" at bounding box center [407, 106] width 206 height 20
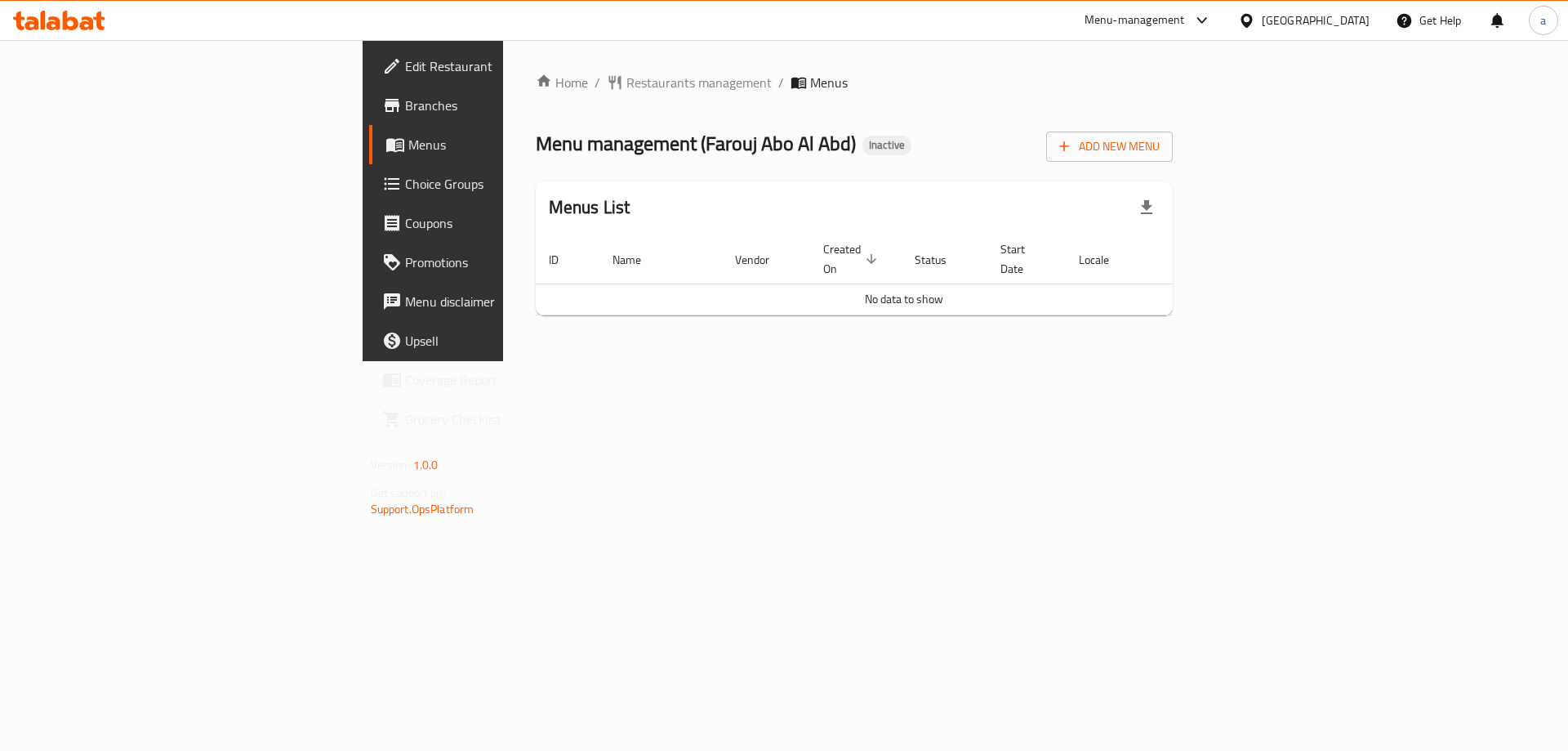
click at [406, 104] on span "Branches" at bounding box center [509, 105] width 206 height 20
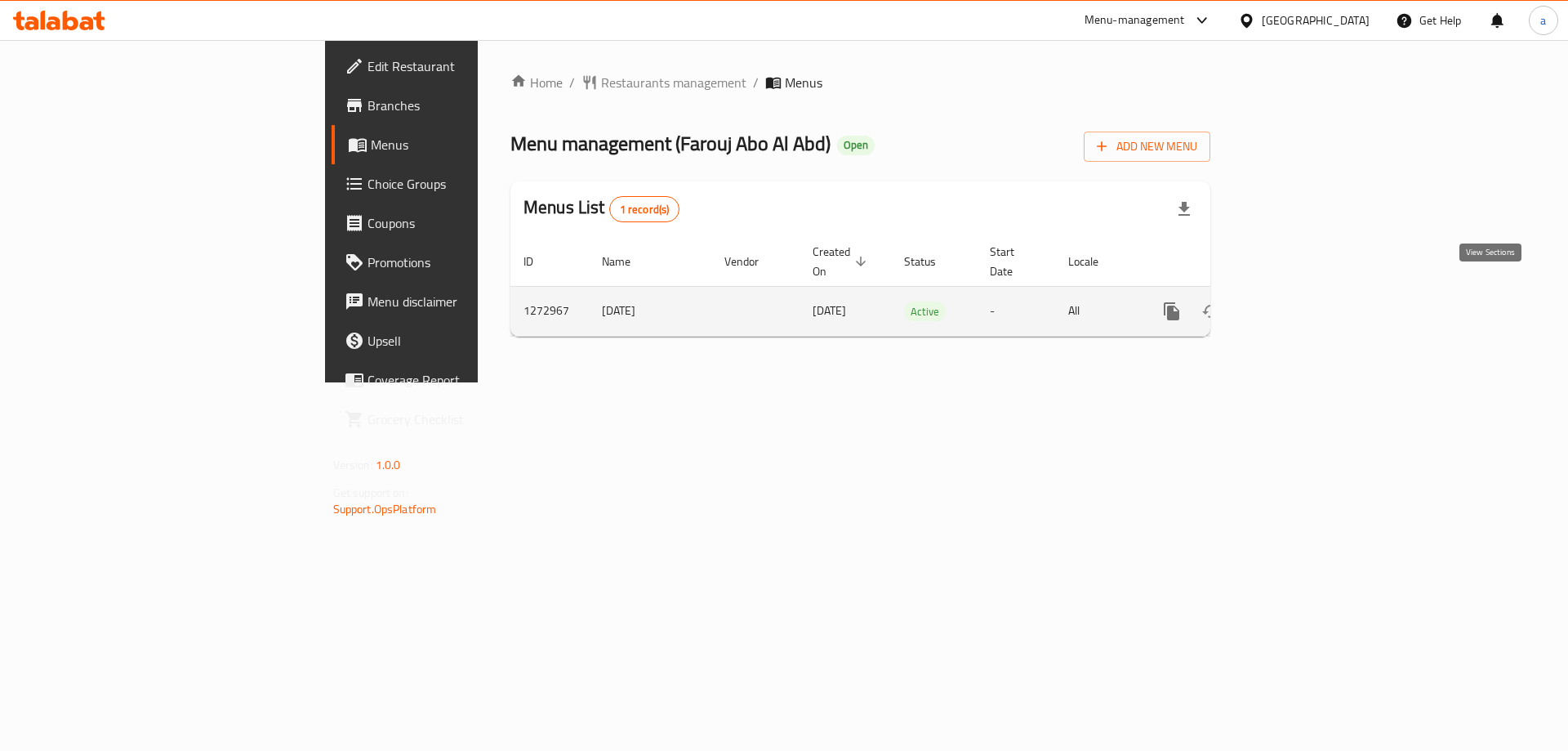
click at [1297, 304] on icon "enhanced table" at bounding box center [1289, 311] width 15 height 15
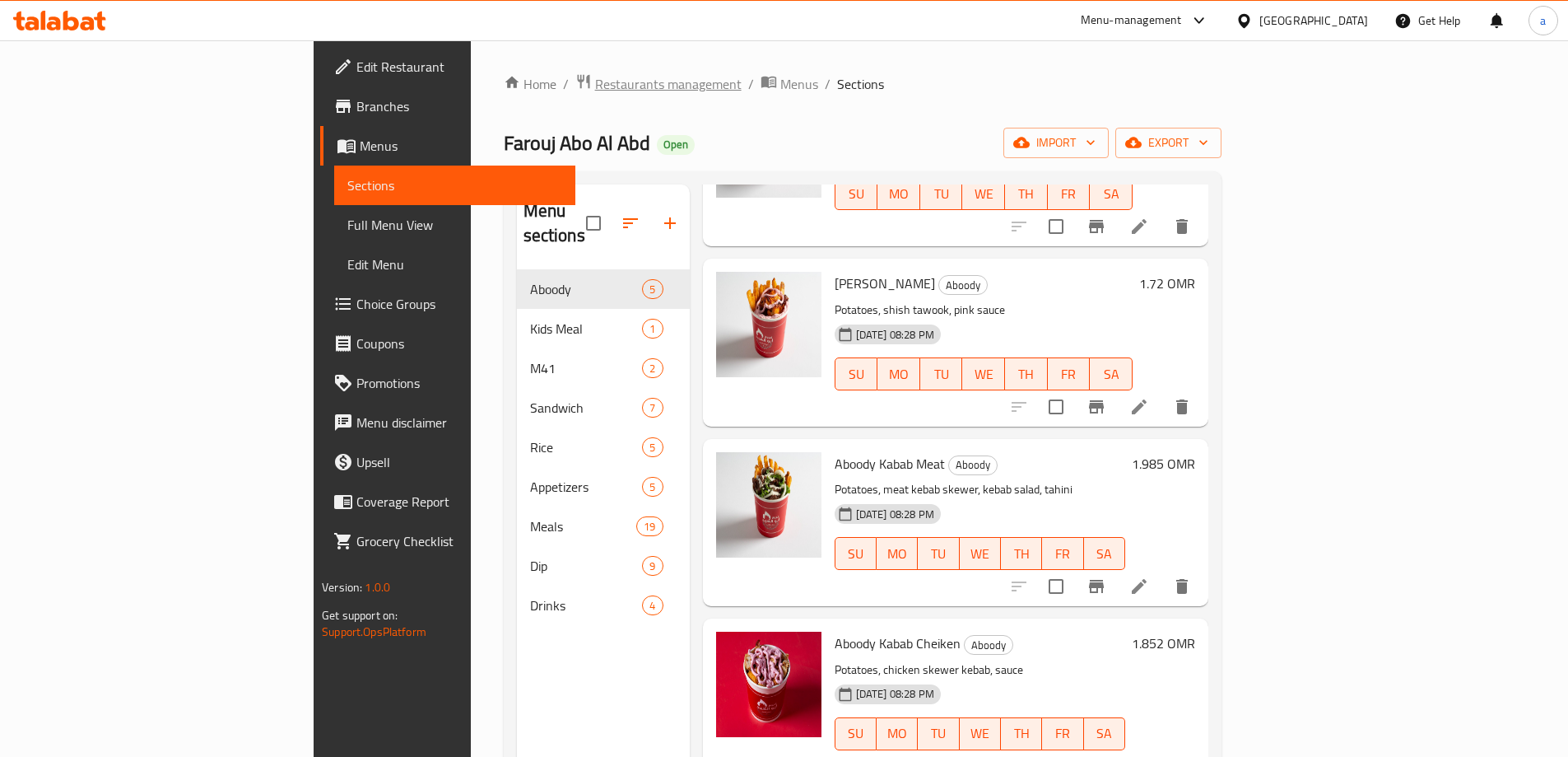
click at [596, 82] on span "Restaurants management" at bounding box center [669, 84] width 147 height 20
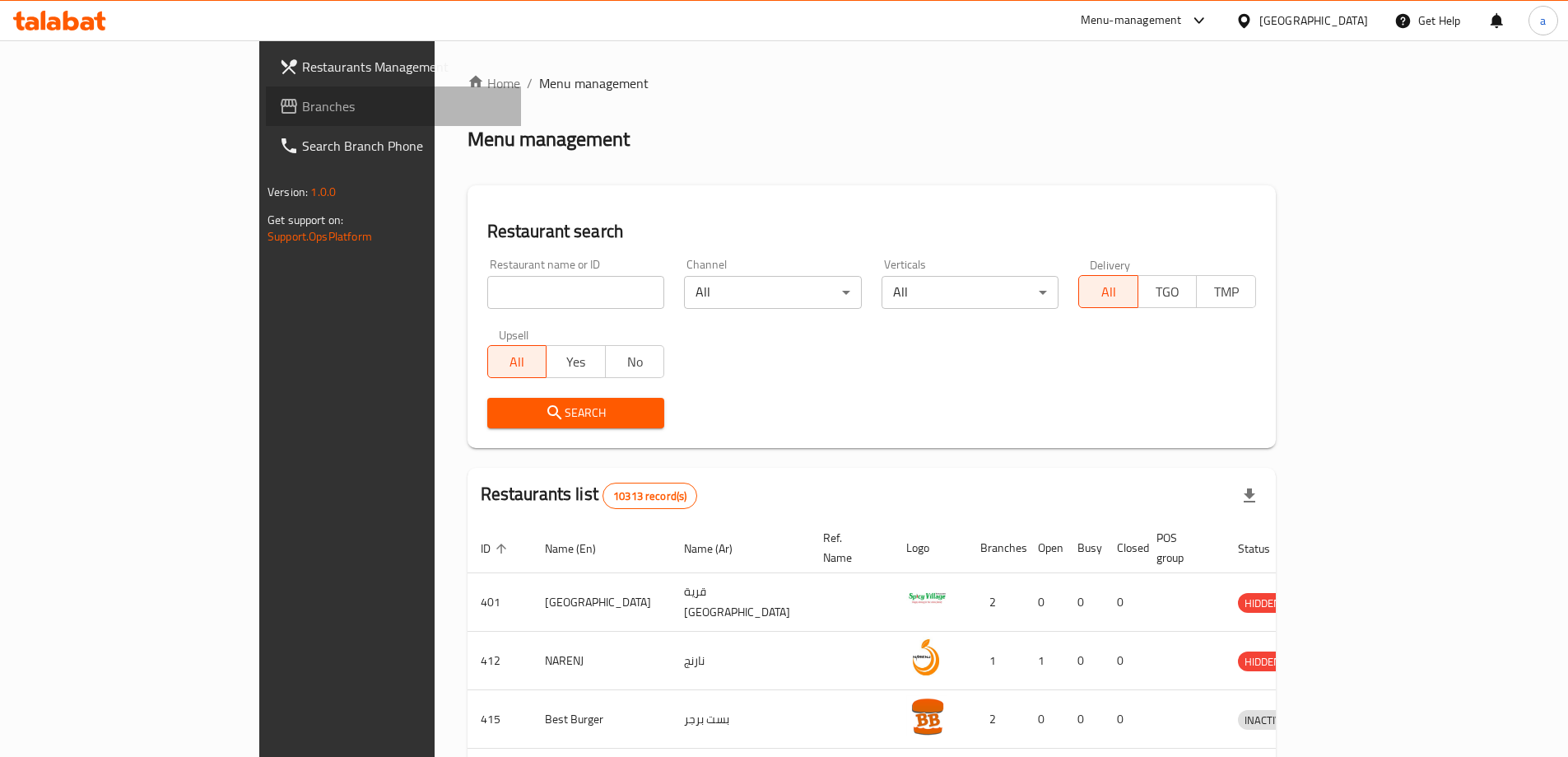
click at [302, 106] on span "Branches" at bounding box center [405, 106] width 206 height 20
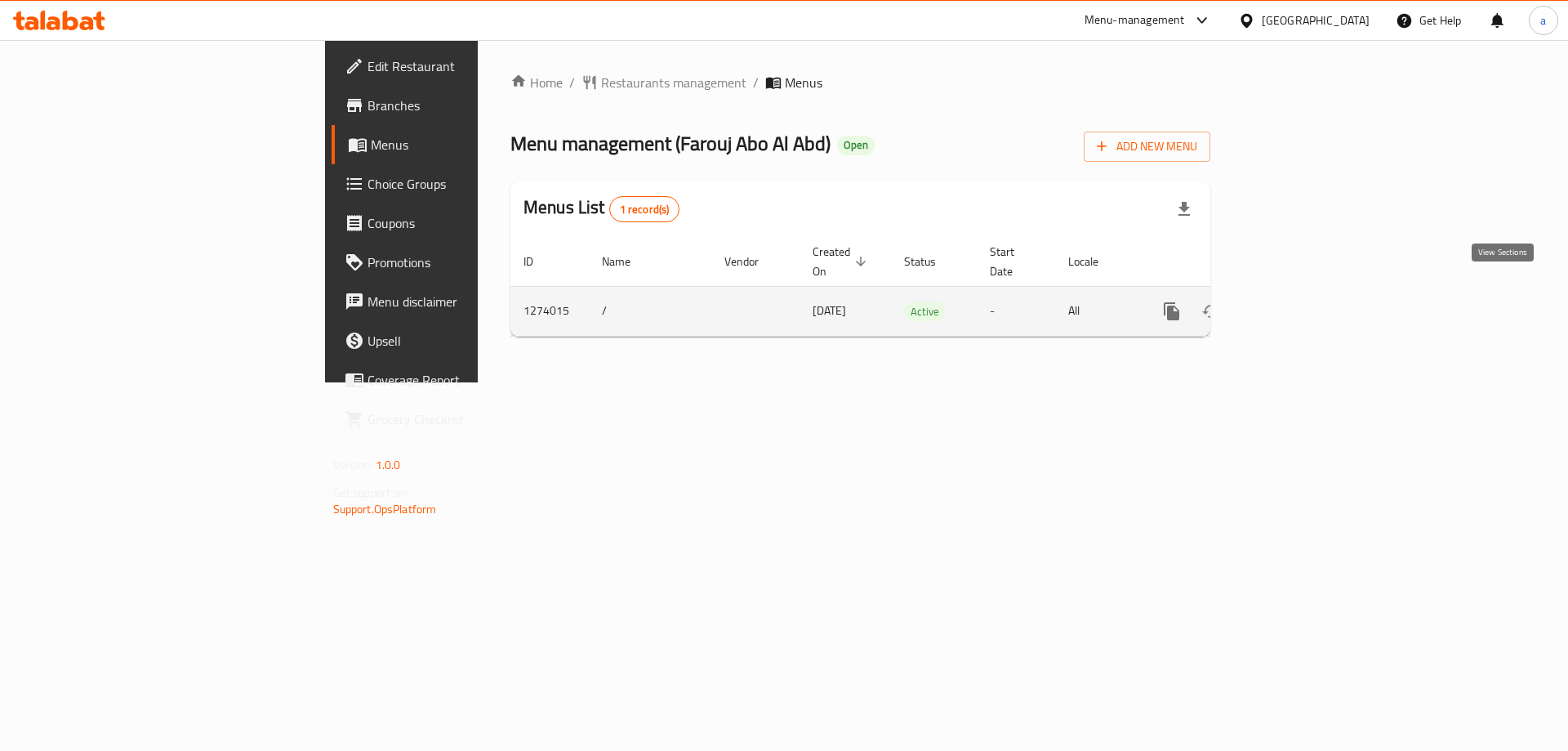
click at [1299, 302] on icon "enhanced table" at bounding box center [1290, 312] width 20 height 20
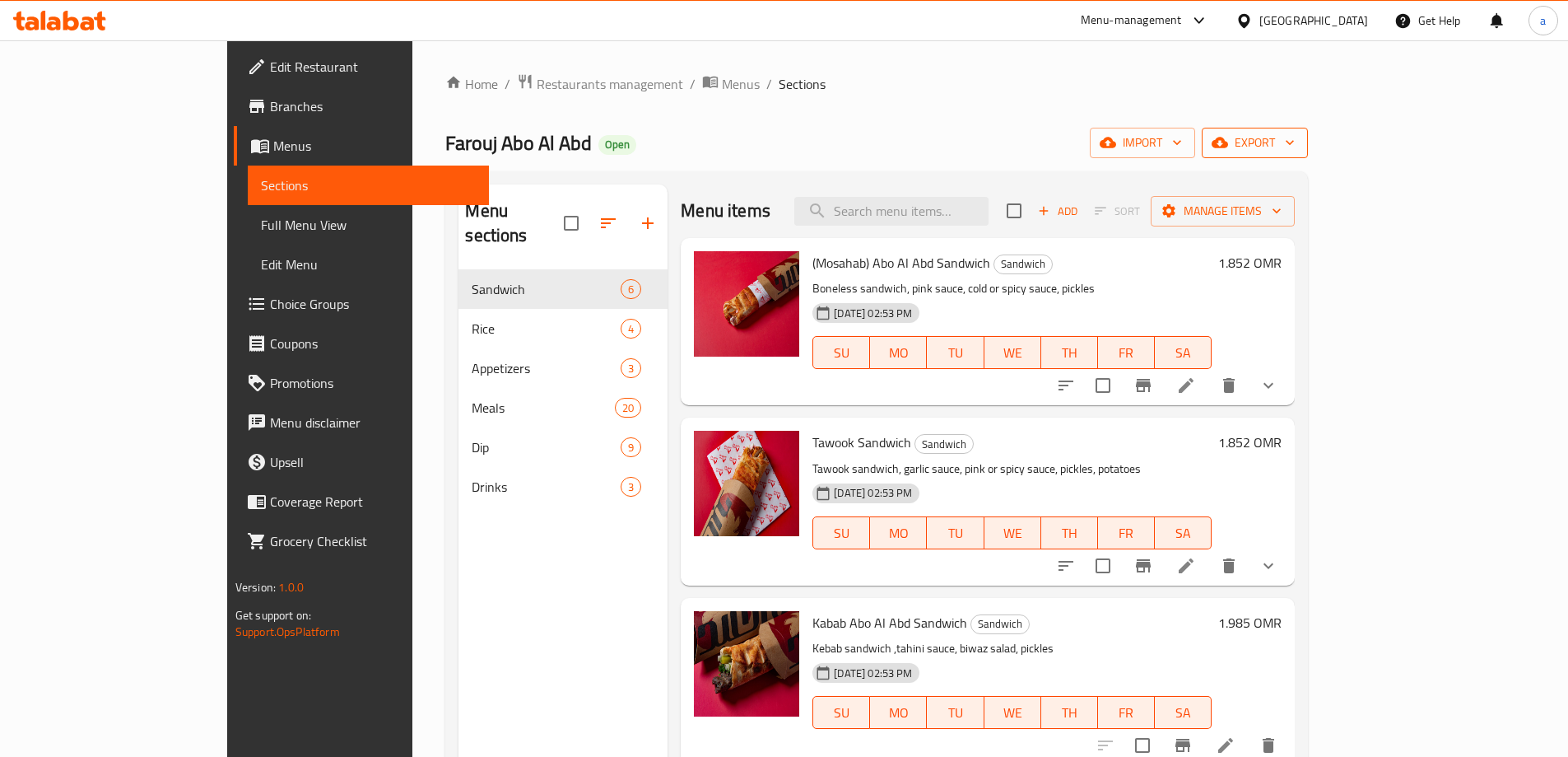
click at [1295, 133] on span "export" at bounding box center [1255, 143] width 80 height 21
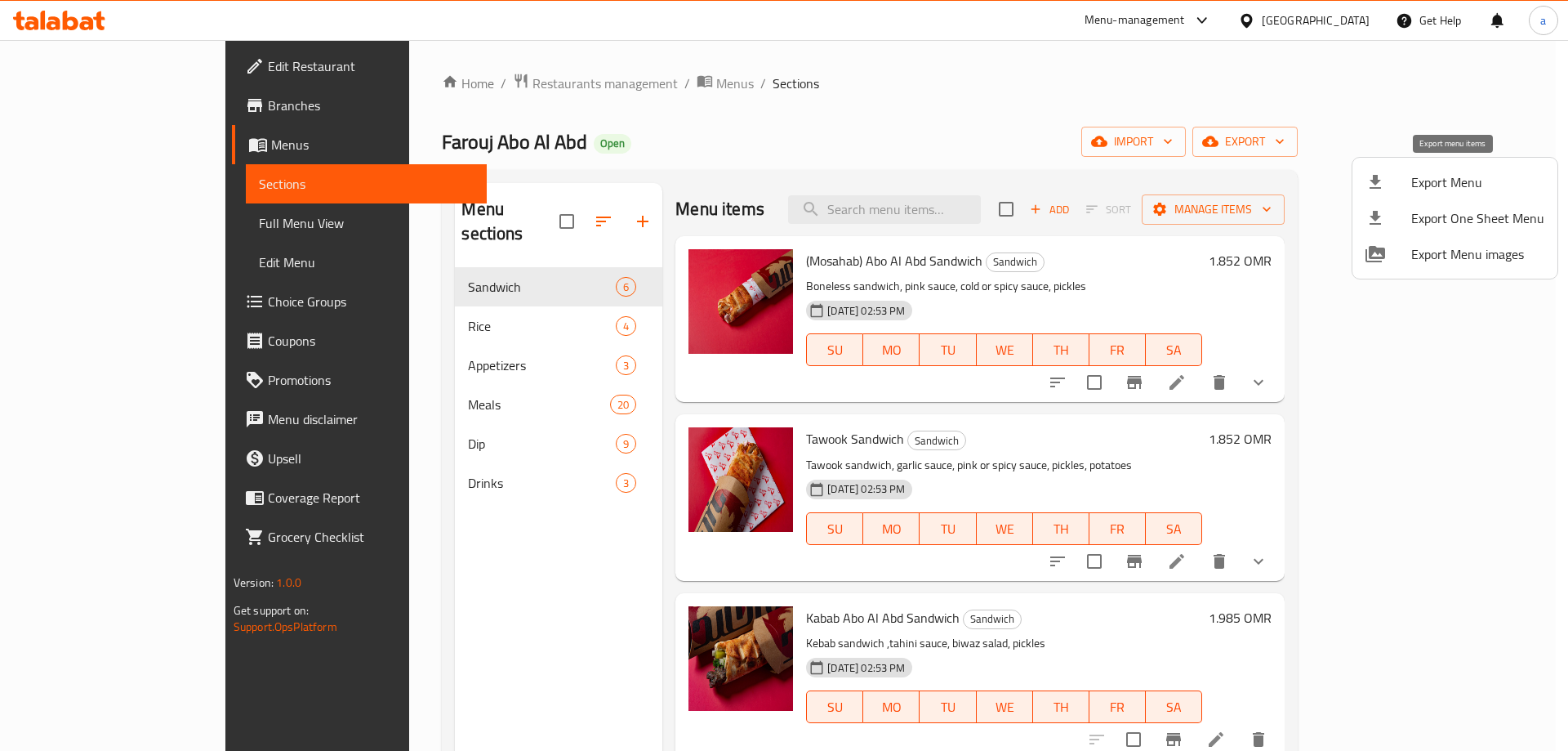
click at [1427, 192] on span "Export Menu" at bounding box center [1478, 183] width 133 height 20
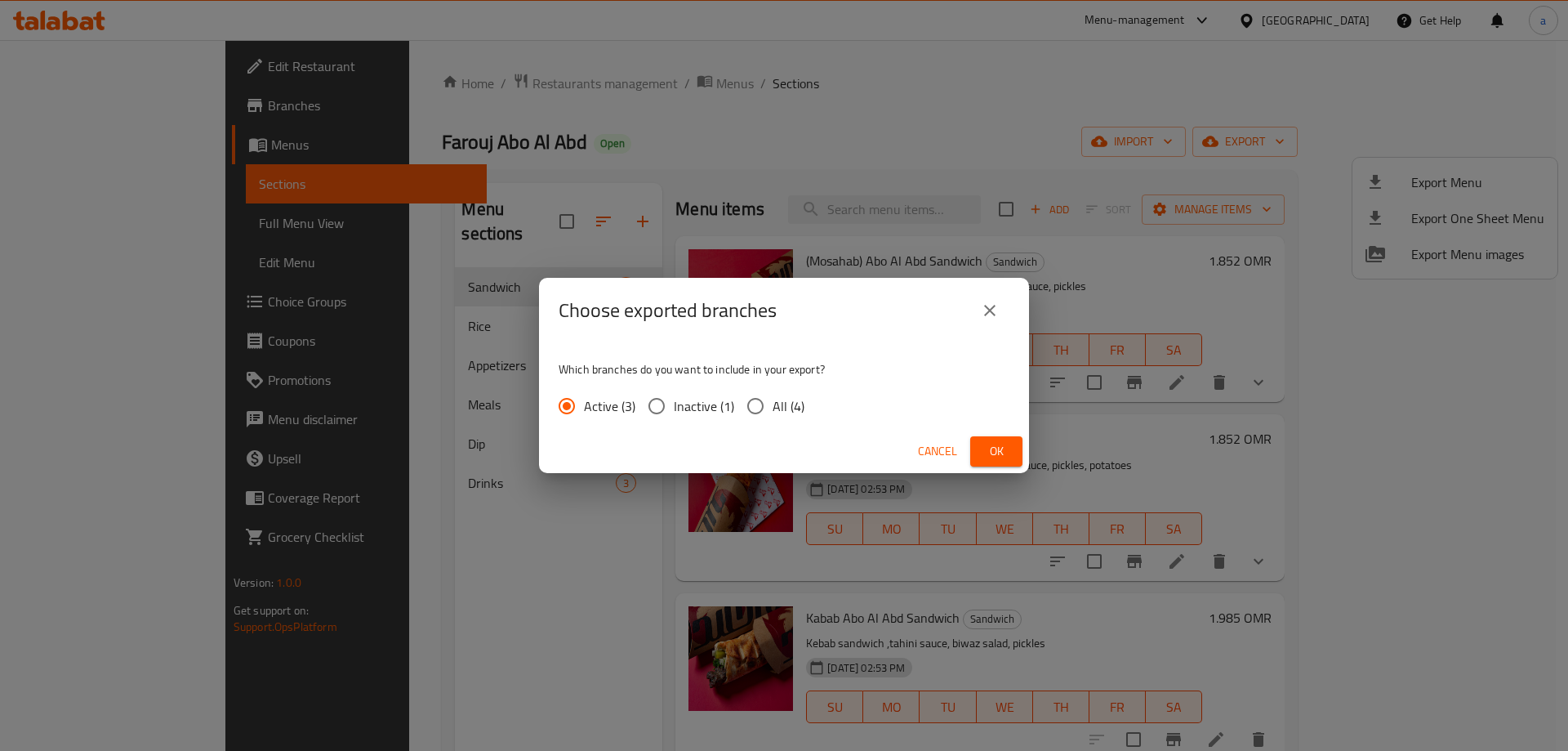
click at [781, 401] on span "All (4)" at bounding box center [788, 406] width 32 height 20
click at [773, 401] on input "All (4)" at bounding box center [756, 406] width 35 height 35
radio input "true"
click at [990, 452] on span "Ok" at bounding box center [997, 451] width 26 height 21
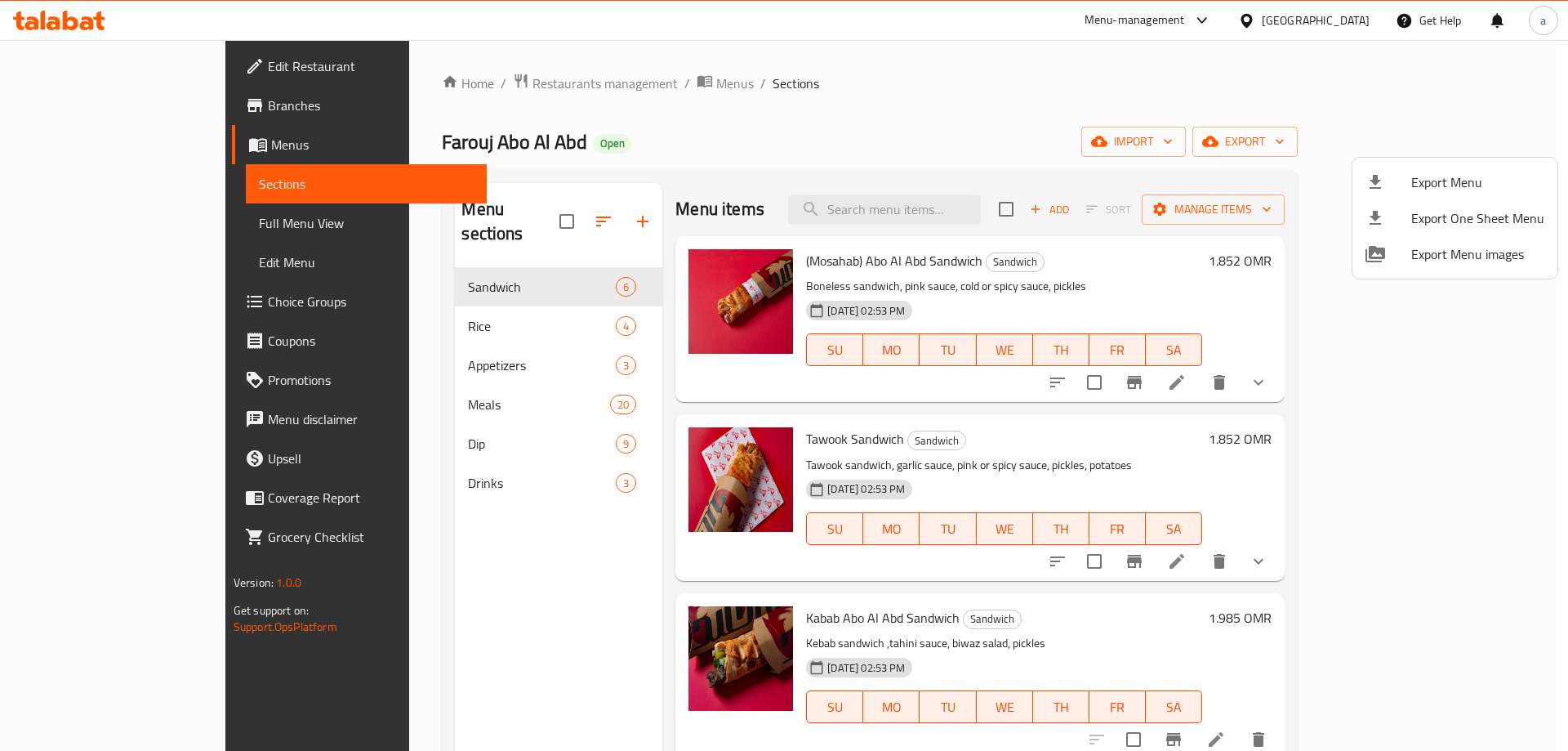
click at [65, 106] on div at bounding box center [784, 375] width 1568 height 751
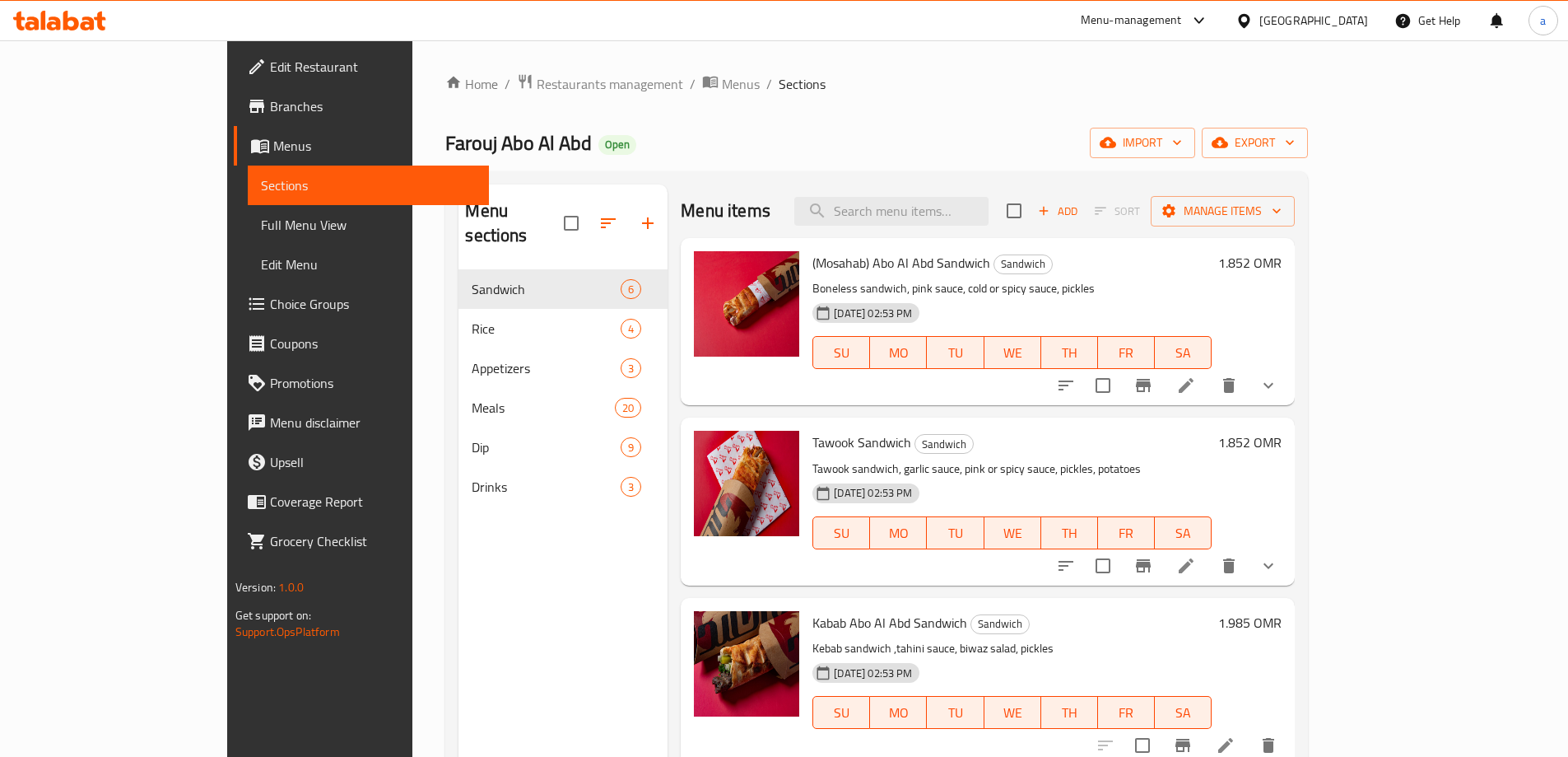
click at [270, 107] on span "Branches" at bounding box center [373, 106] width 206 height 20
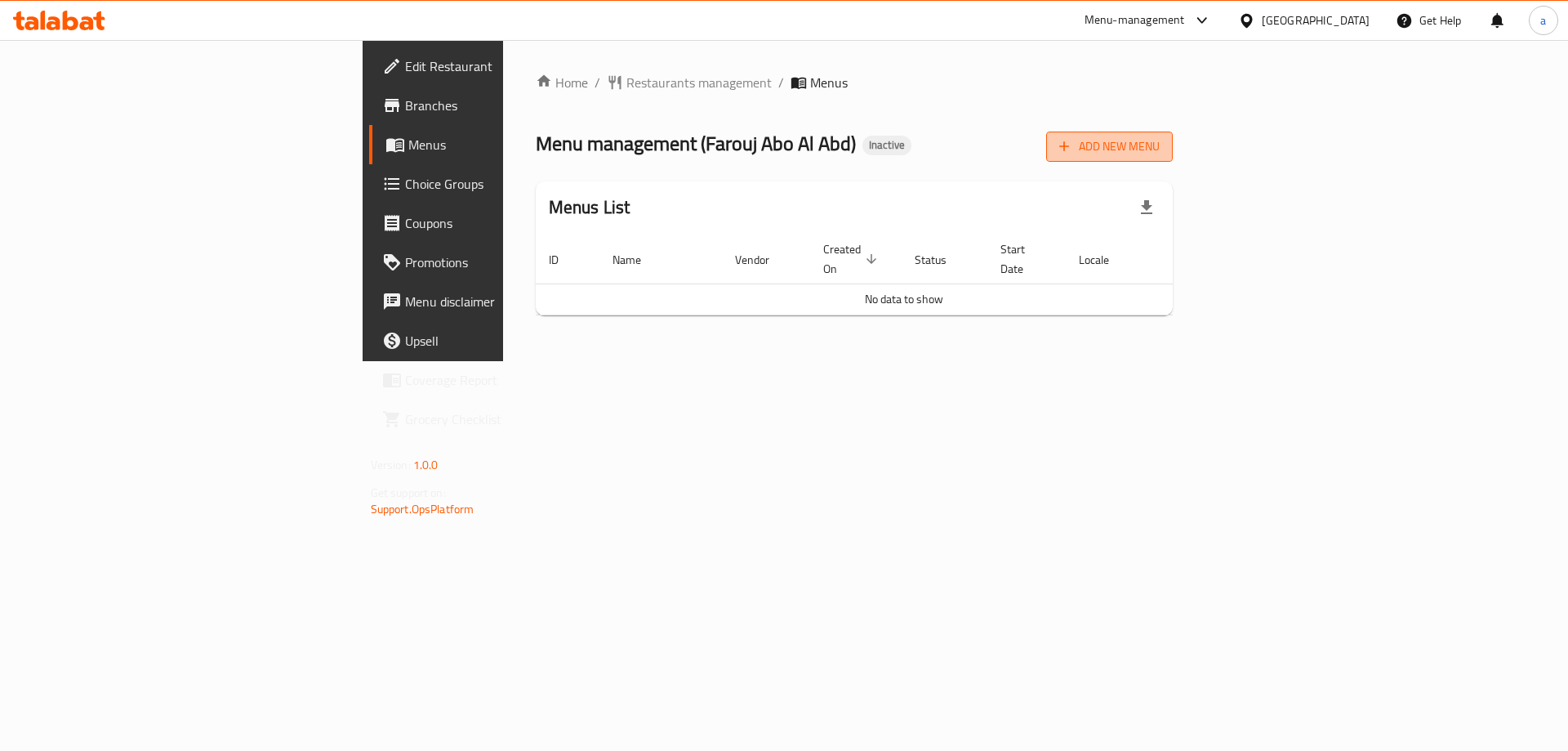
click at [1160, 151] on span "Add New Menu" at bounding box center [1109, 147] width 100 height 21
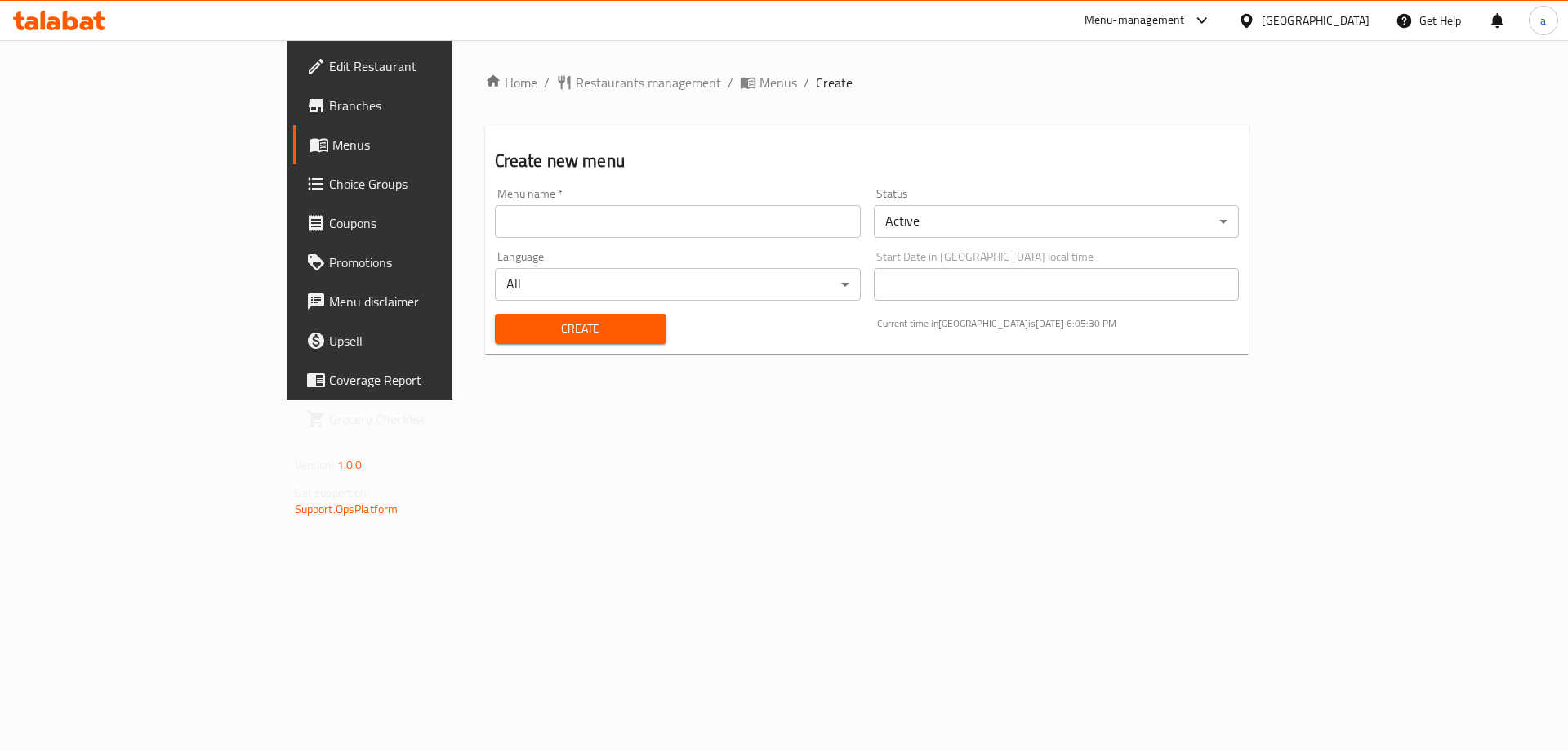
click at [495, 219] on input "text" at bounding box center [677, 221] width 366 height 33
paste input "[GEOGRAPHIC_DATA], [GEOGRAPHIC_DATA]"
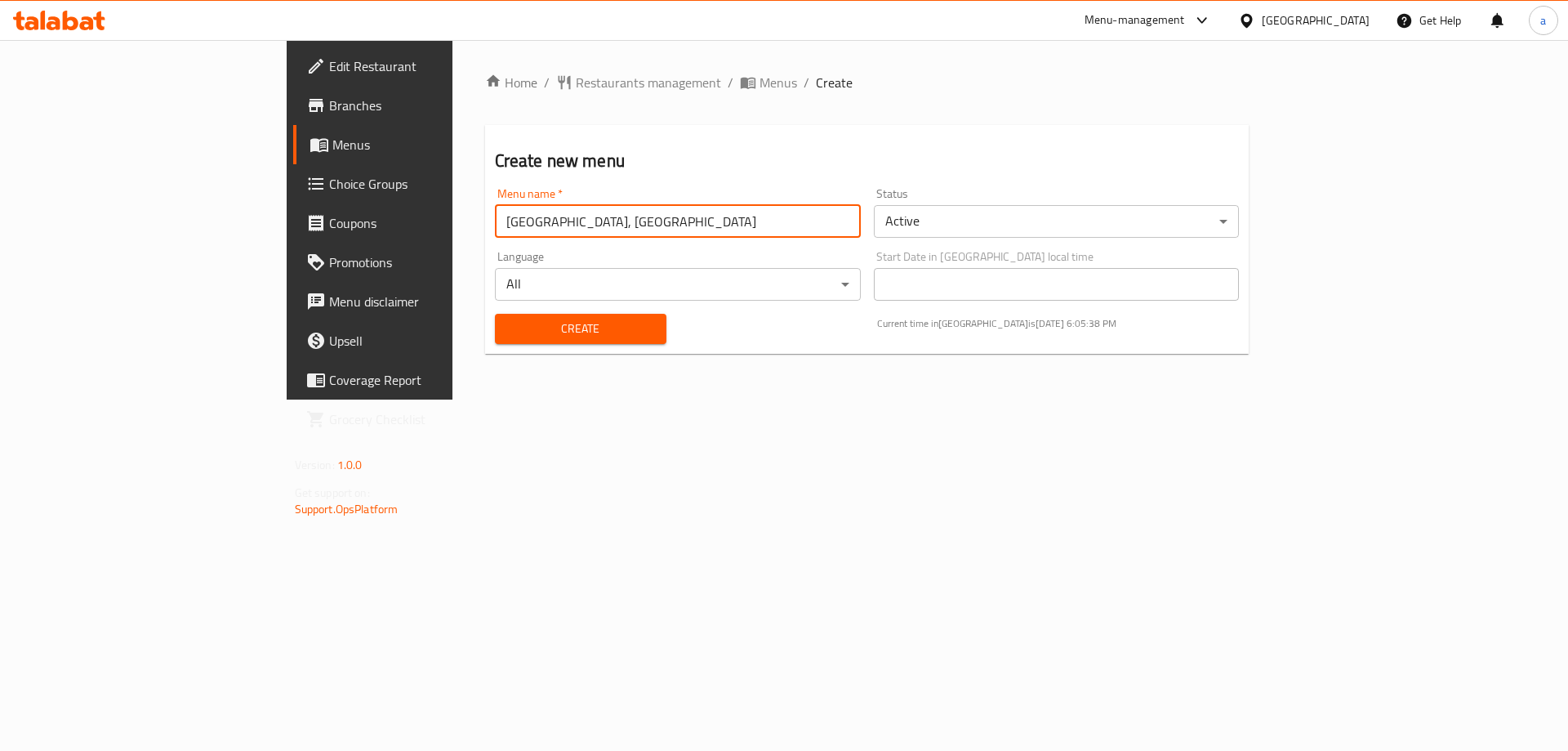
click at [561, 221] on input "[GEOGRAPHIC_DATA], [GEOGRAPHIC_DATA]" at bounding box center [677, 221] width 366 height 33
type input "[GEOGRAPHIC_DATA], [GEOGRAPHIC_DATA]"
click at [508, 338] on span "Create" at bounding box center [580, 328] width 146 height 21
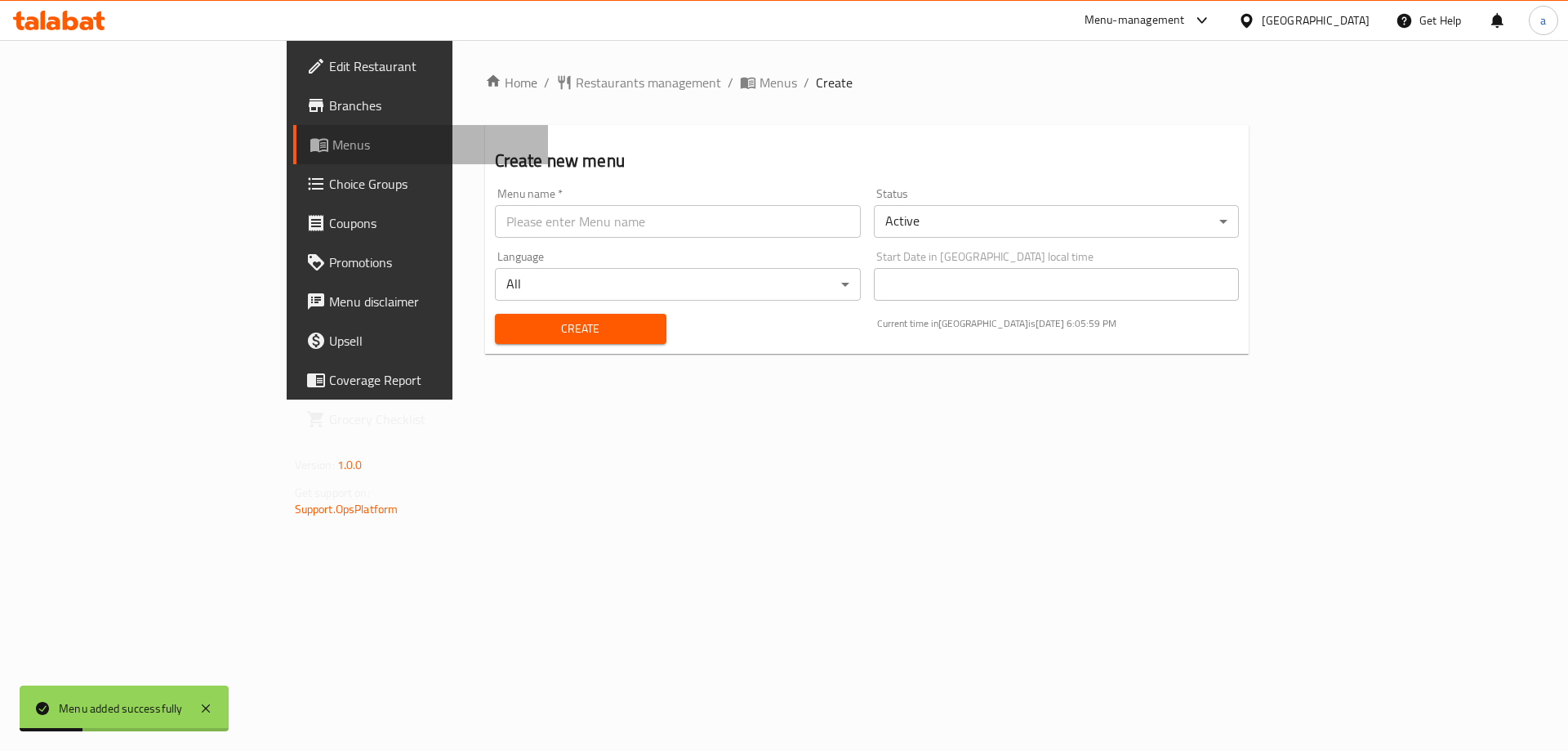
click at [332, 149] on span "Menus" at bounding box center [433, 145] width 203 height 20
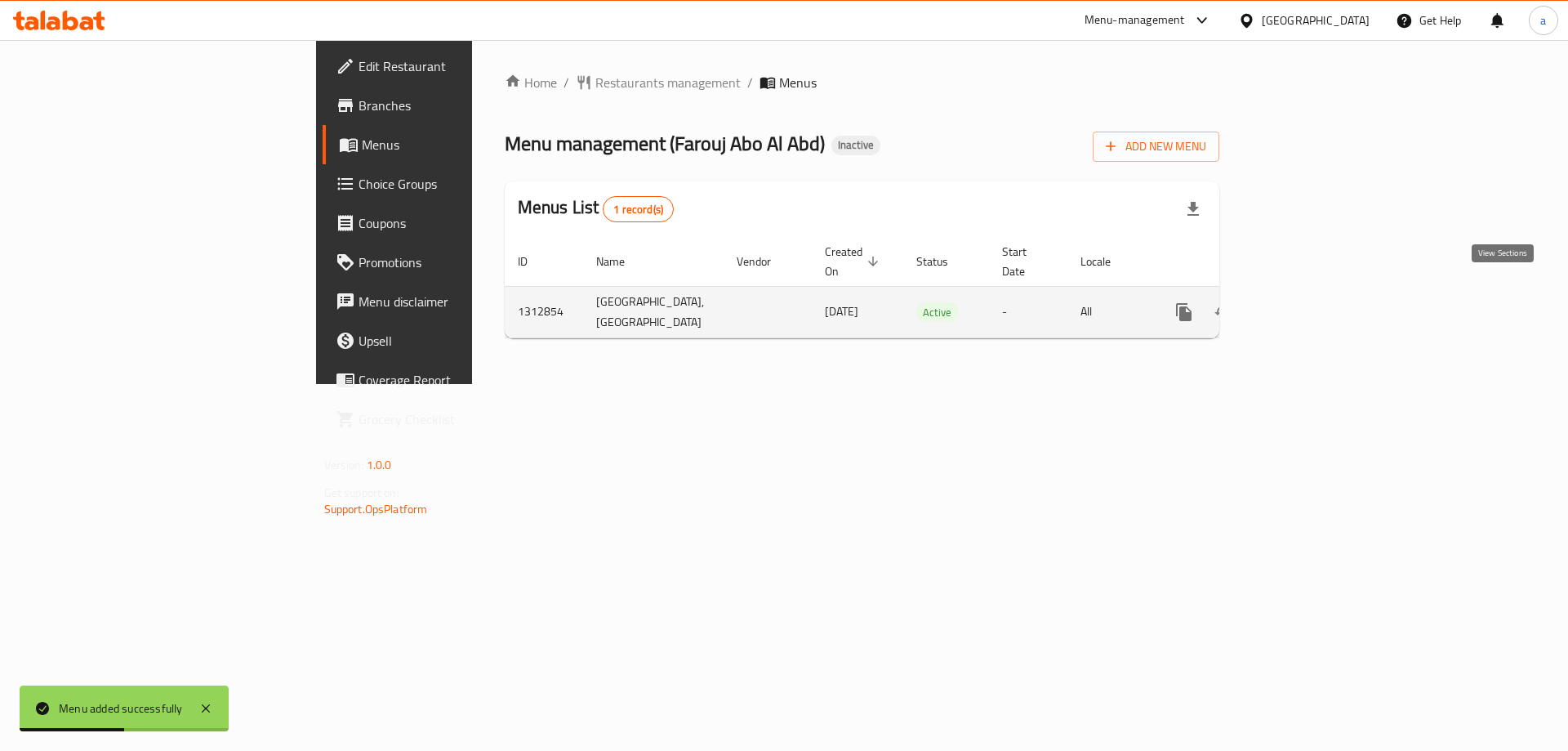
click at [1312, 303] on icon "enhanced table" at bounding box center [1302, 313] width 20 height 20
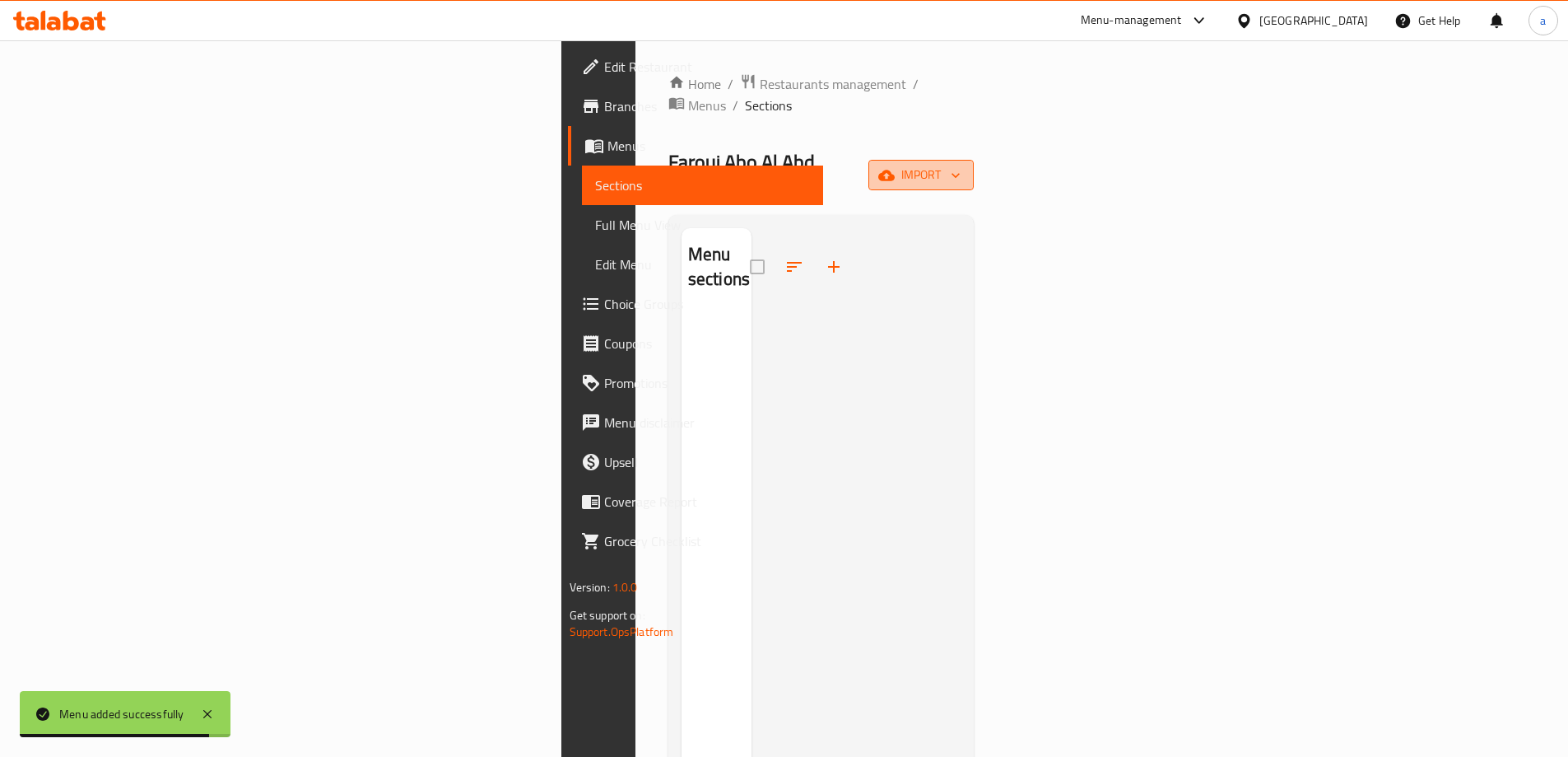
click at [894, 167] on icon "button" at bounding box center [886, 175] width 16 height 16
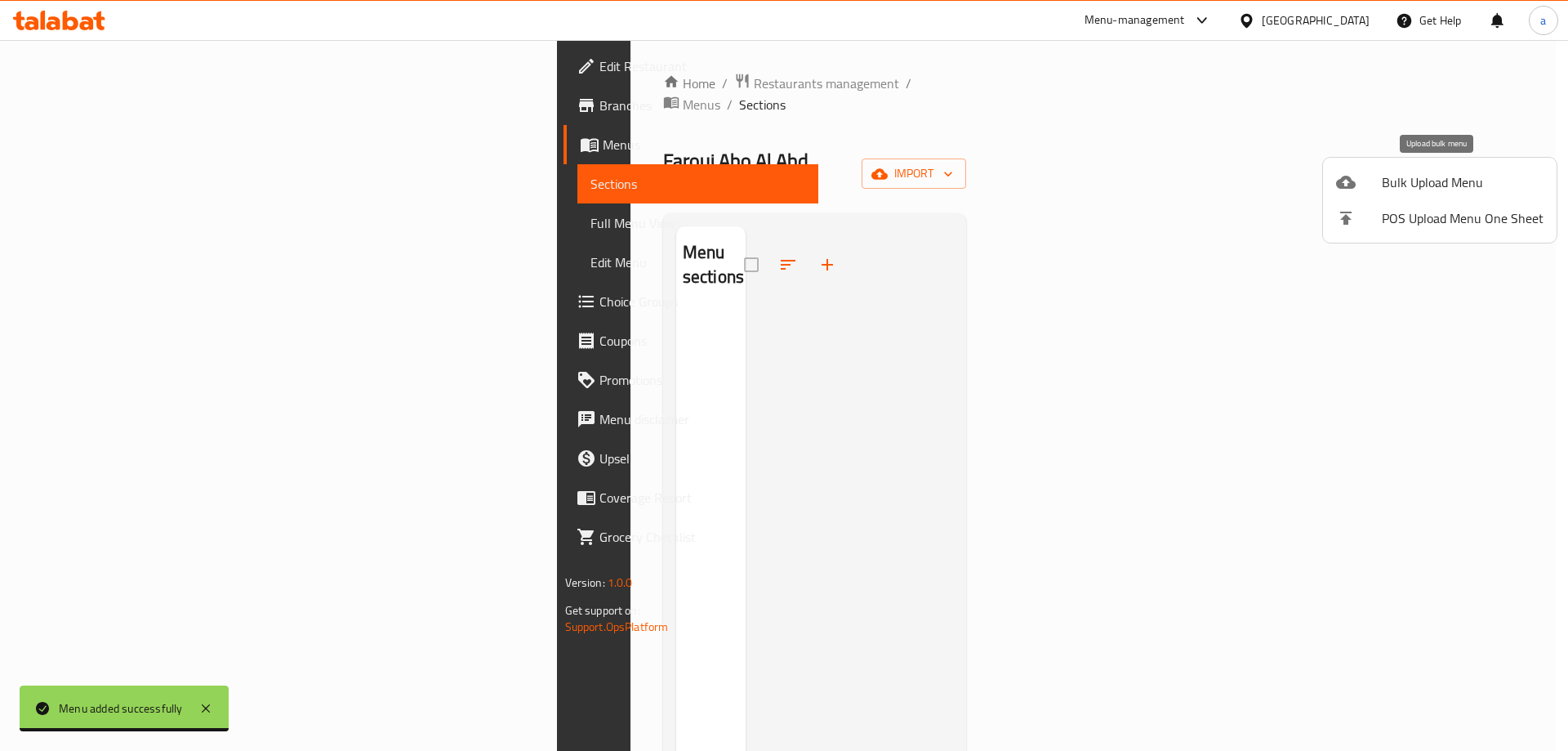
click at [1410, 185] on span "Bulk Upload Menu" at bounding box center [1463, 183] width 162 height 20
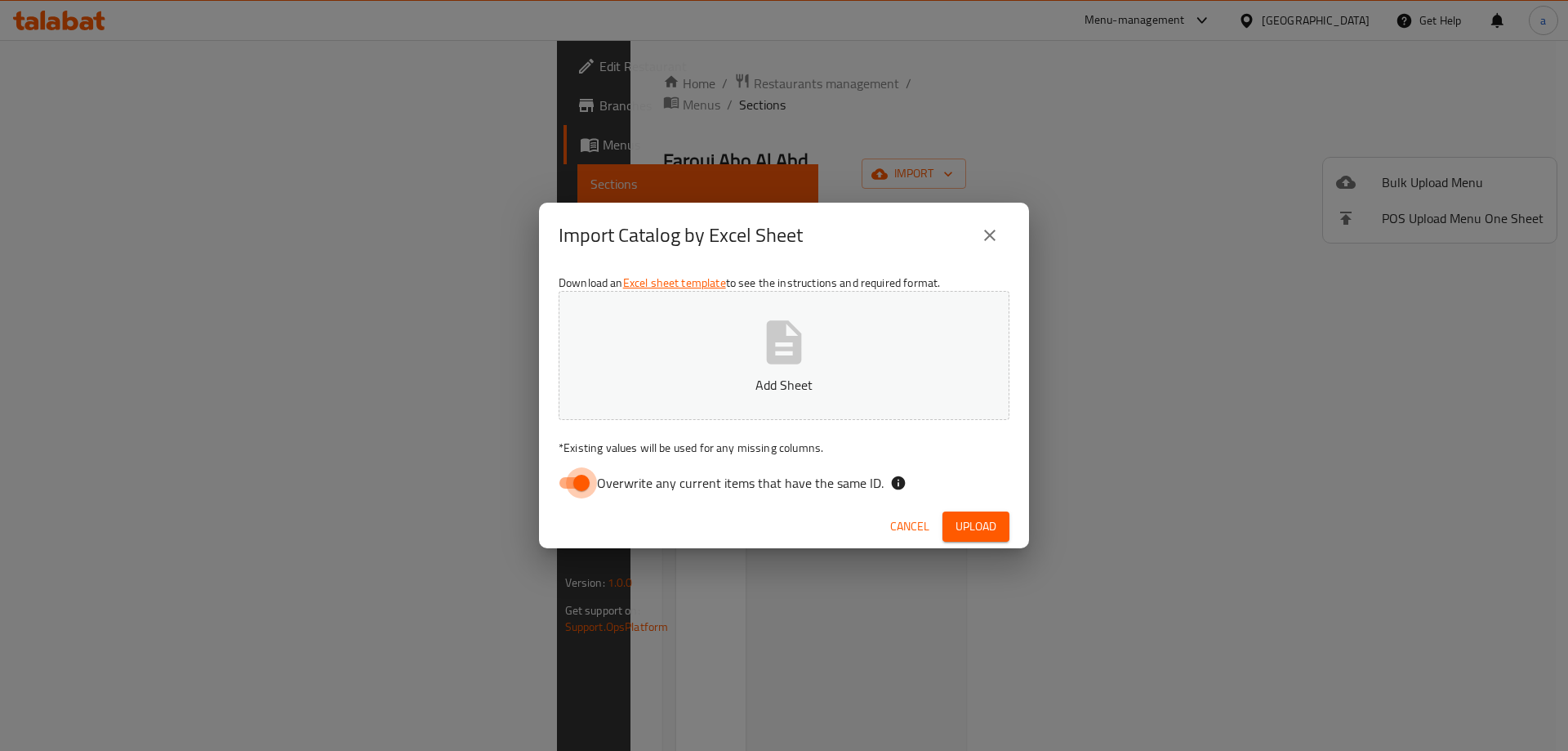
click at [567, 486] on input "Overwrite any current items that have the same ID." at bounding box center [582, 482] width 93 height 31
checkbox input "false"
click at [809, 338] on icon "button" at bounding box center [784, 342] width 53 height 53
click at [986, 536] on span "Upload" at bounding box center [976, 527] width 41 height 21
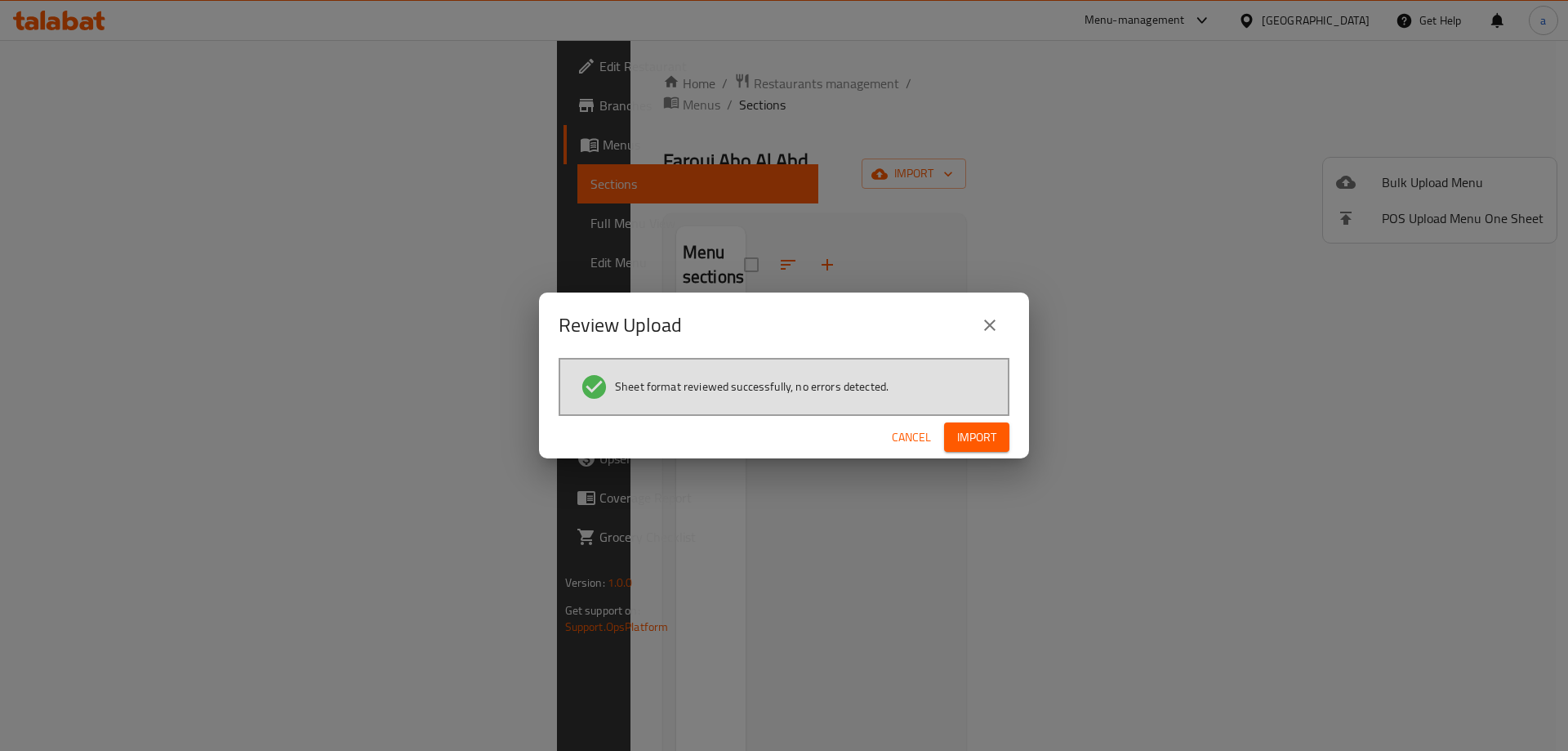
click at [984, 434] on span "Import" at bounding box center [977, 438] width 40 height 21
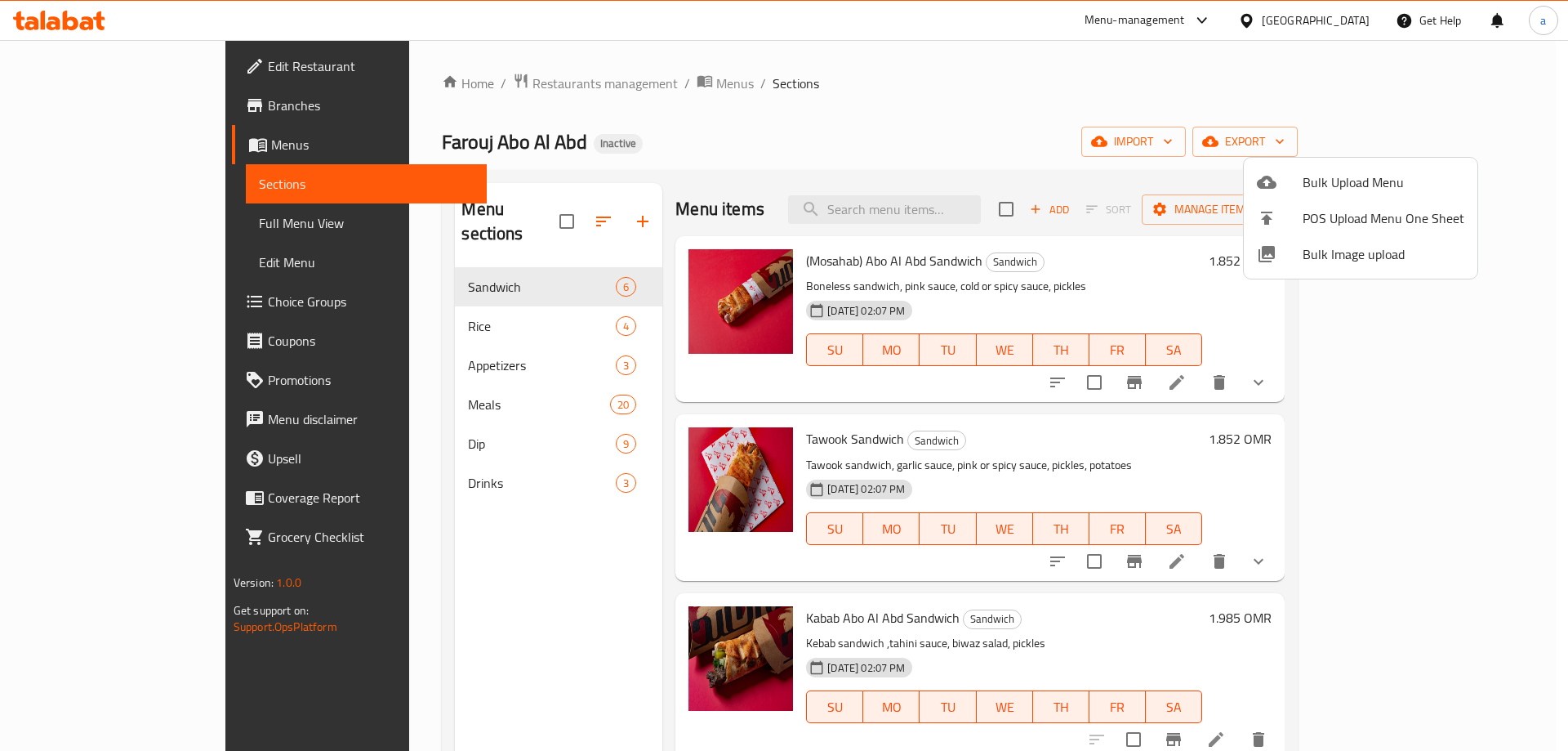
click at [89, 219] on div at bounding box center [784, 375] width 1568 height 751
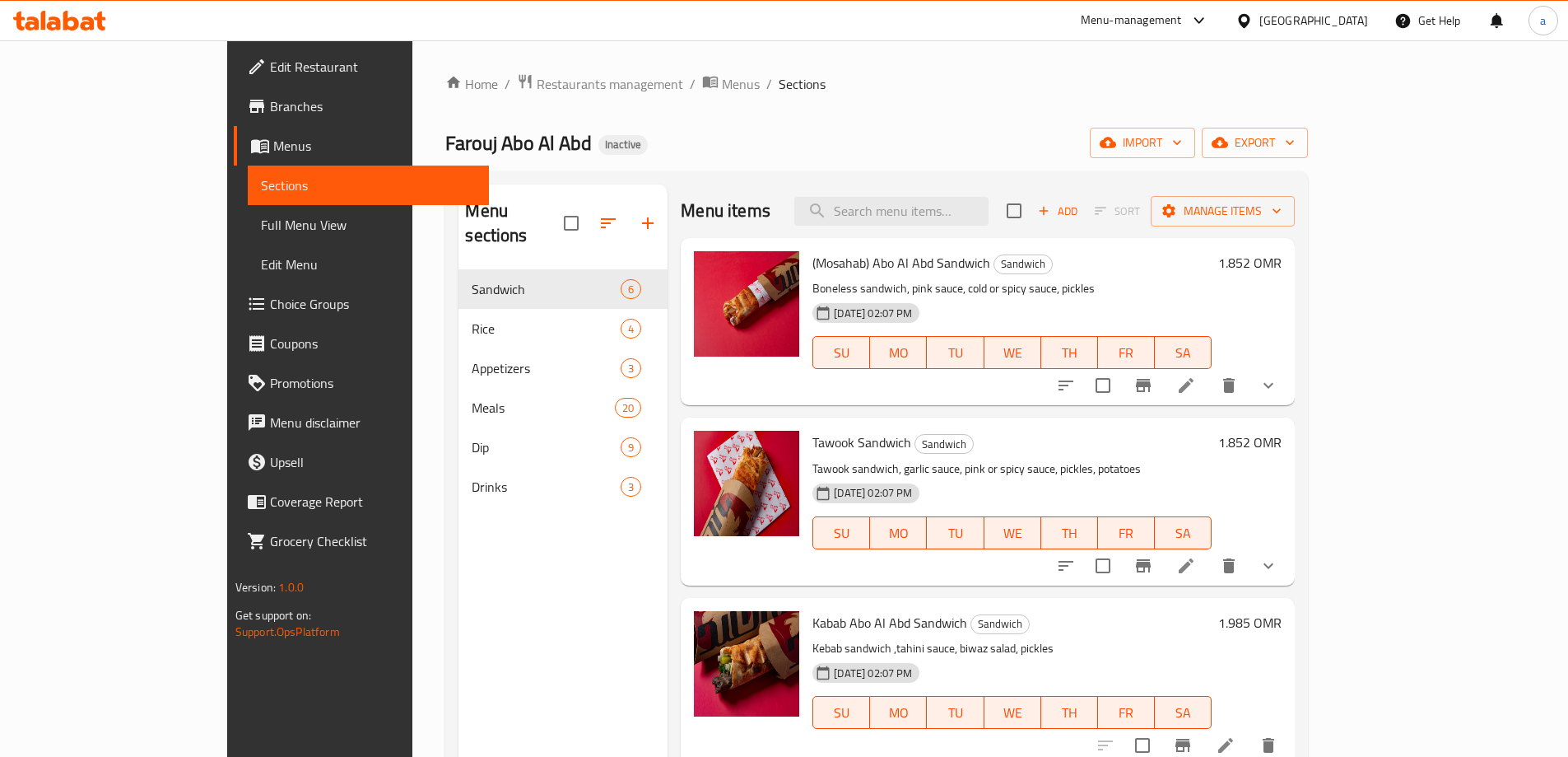
click at [261, 220] on span "Full Menu View" at bounding box center [368, 225] width 215 height 20
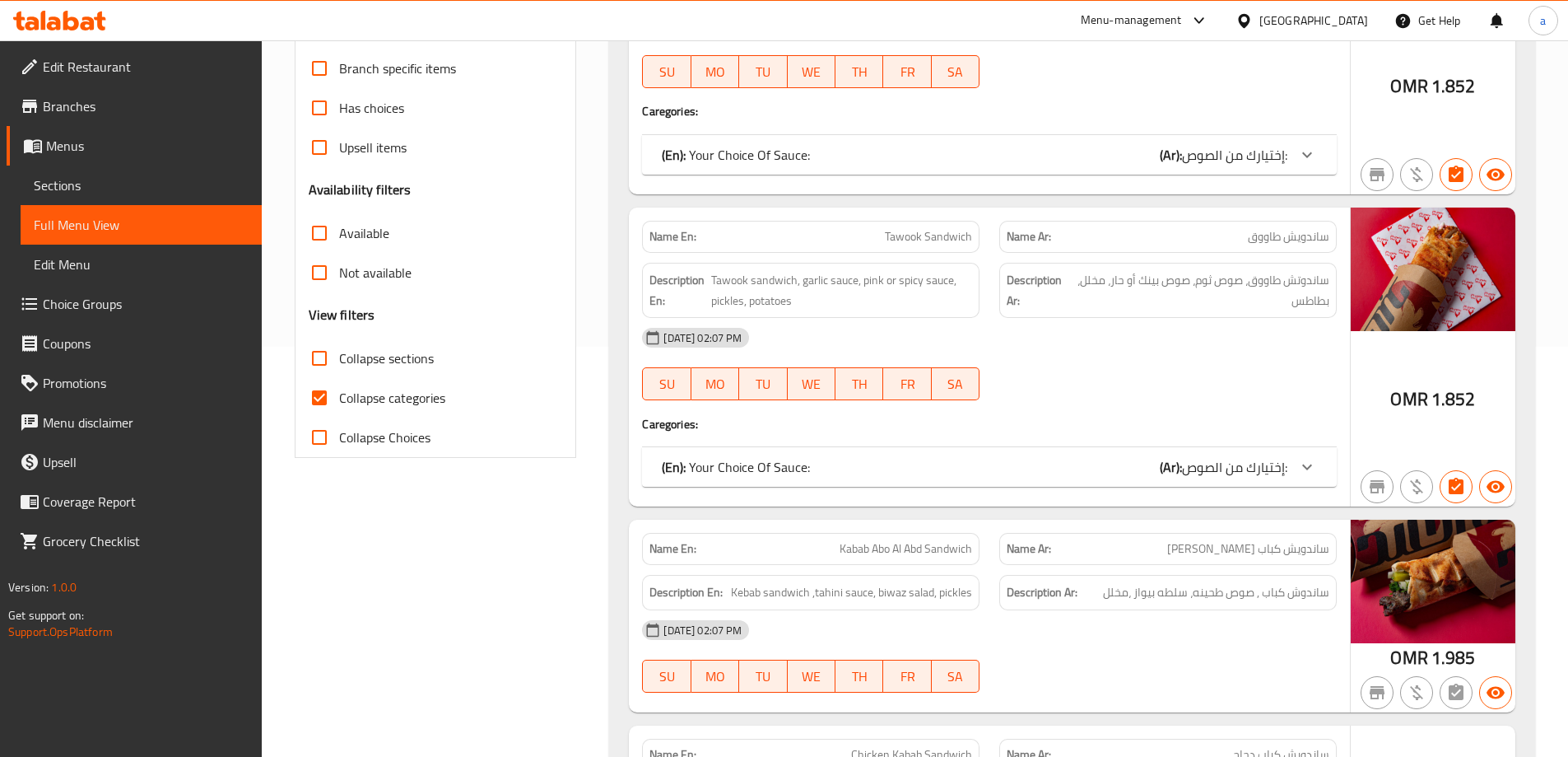
scroll to position [412, 0]
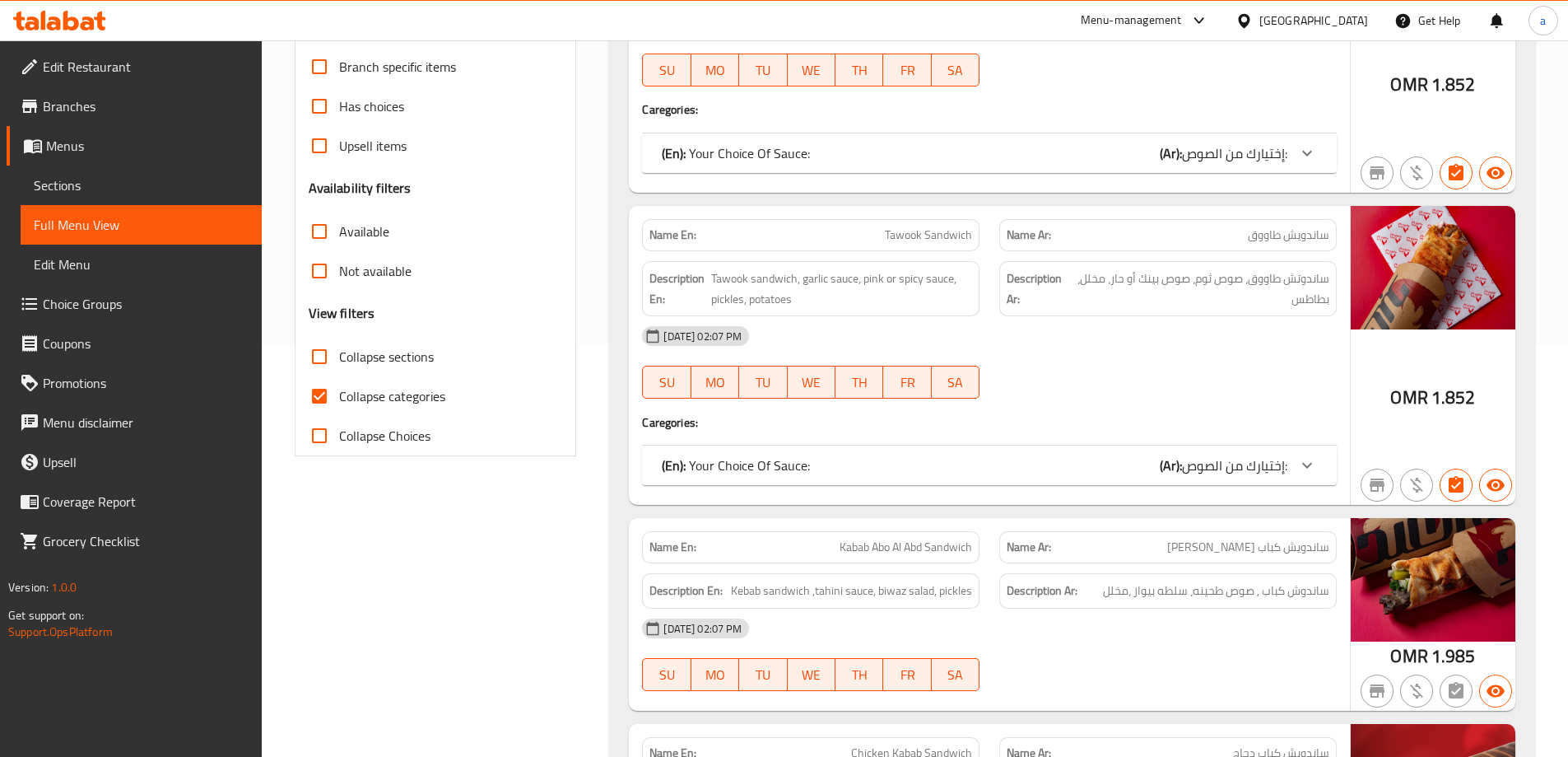
click at [379, 399] on span "Collapse categories" at bounding box center [392, 396] width 106 height 20
click at [339, 399] on input "Collapse categories" at bounding box center [320, 396] width 40 height 40
checkbox input "false"
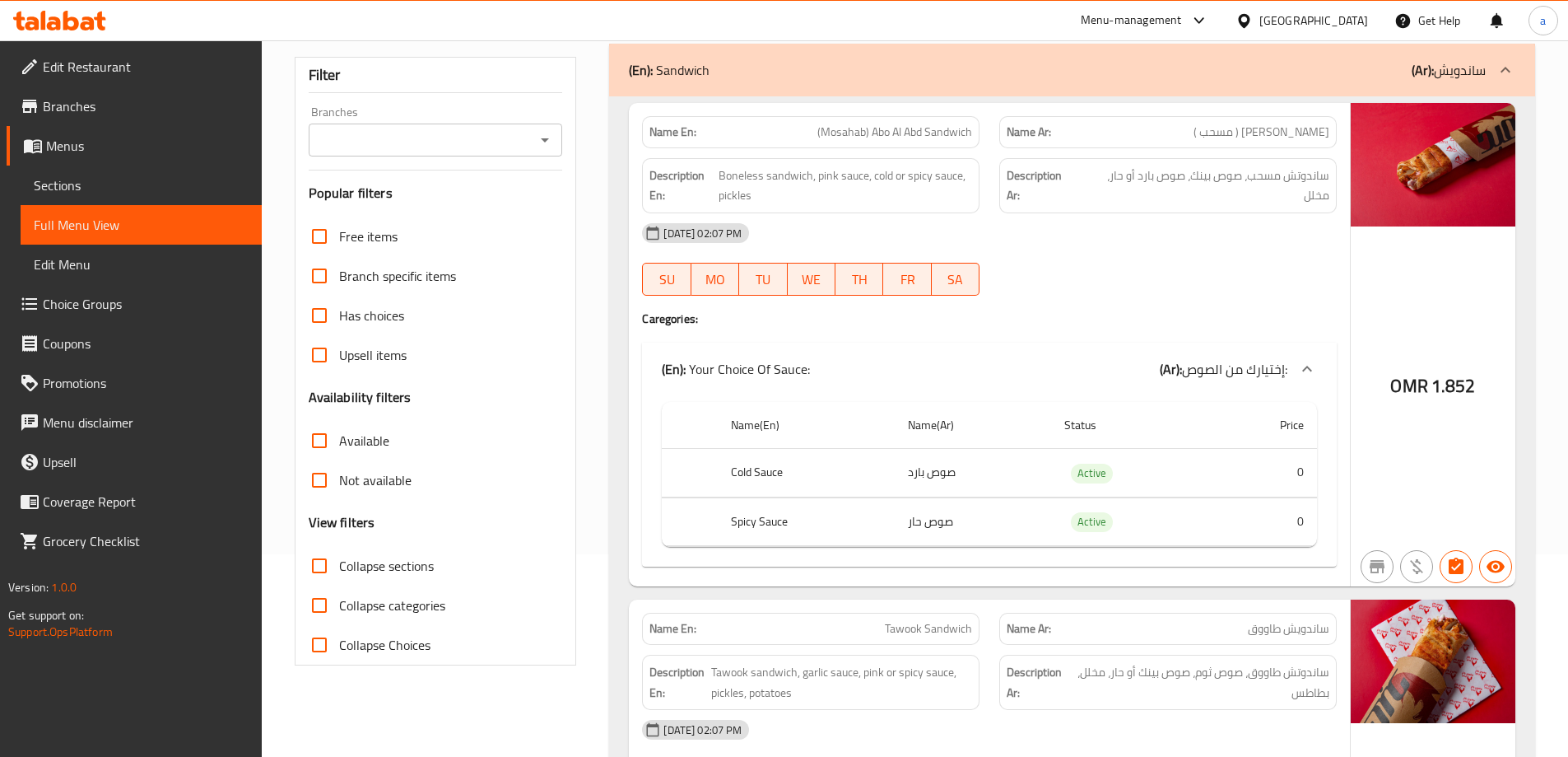
scroll to position [0, 0]
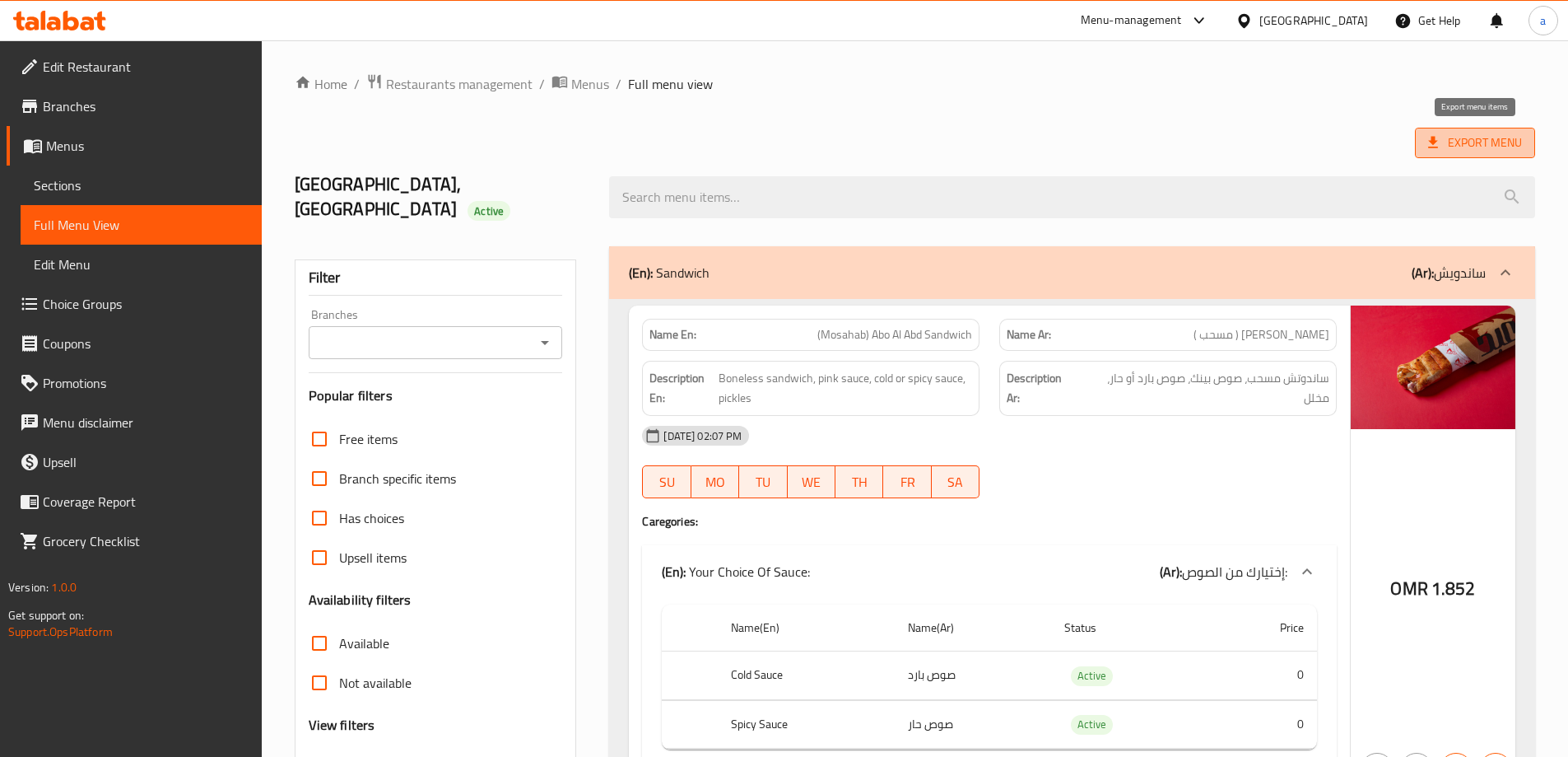
click at [1472, 140] on span "Export Menu" at bounding box center [1475, 143] width 94 height 21
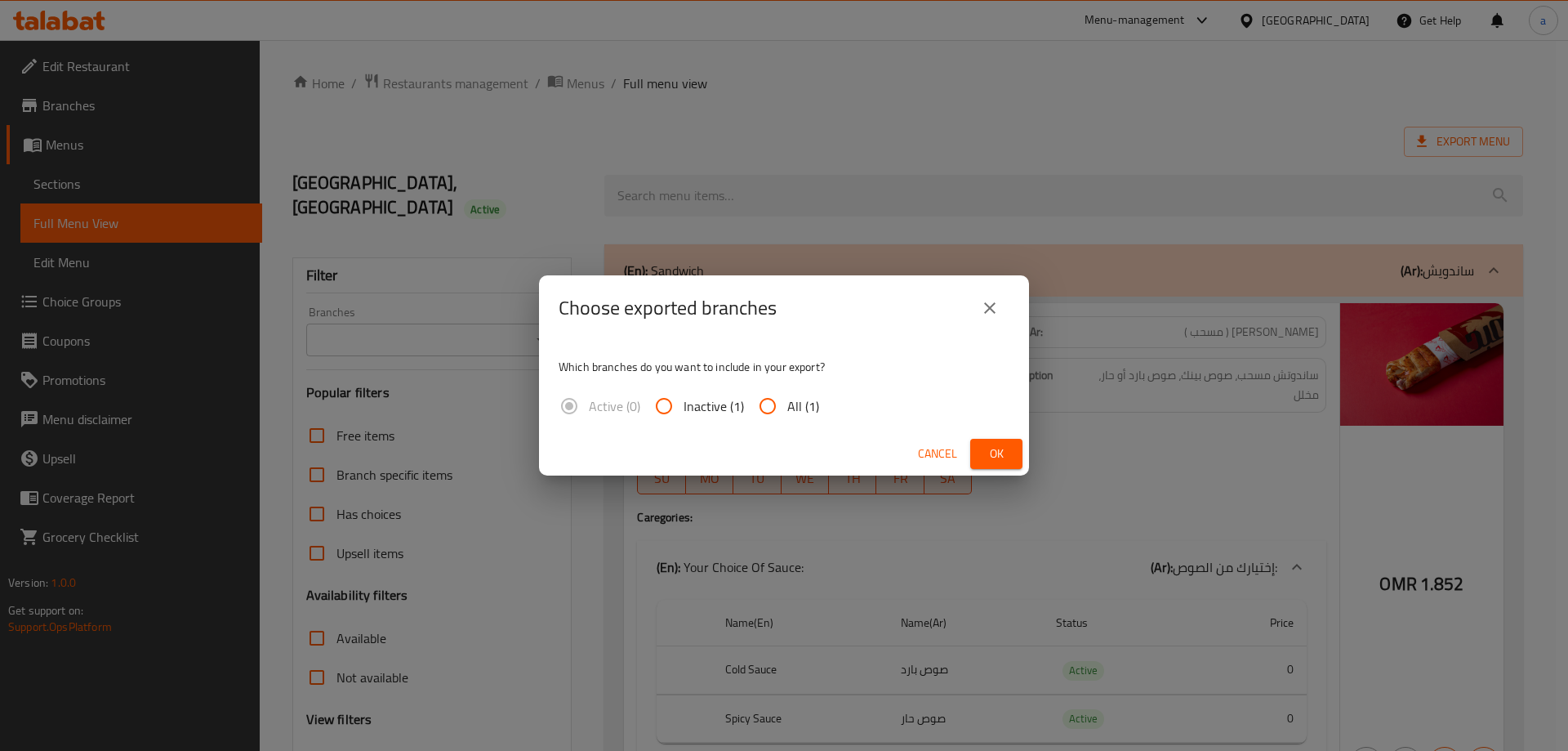
click at [796, 399] on span "All (1)" at bounding box center [803, 406] width 32 height 20
click at [787, 399] on input "All (1)" at bounding box center [769, 407] width 40 height 40
radio input "true"
click at [990, 457] on span "Ok" at bounding box center [997, 453] width 26 height 21
